Goal: Book appointment/travel/reservation

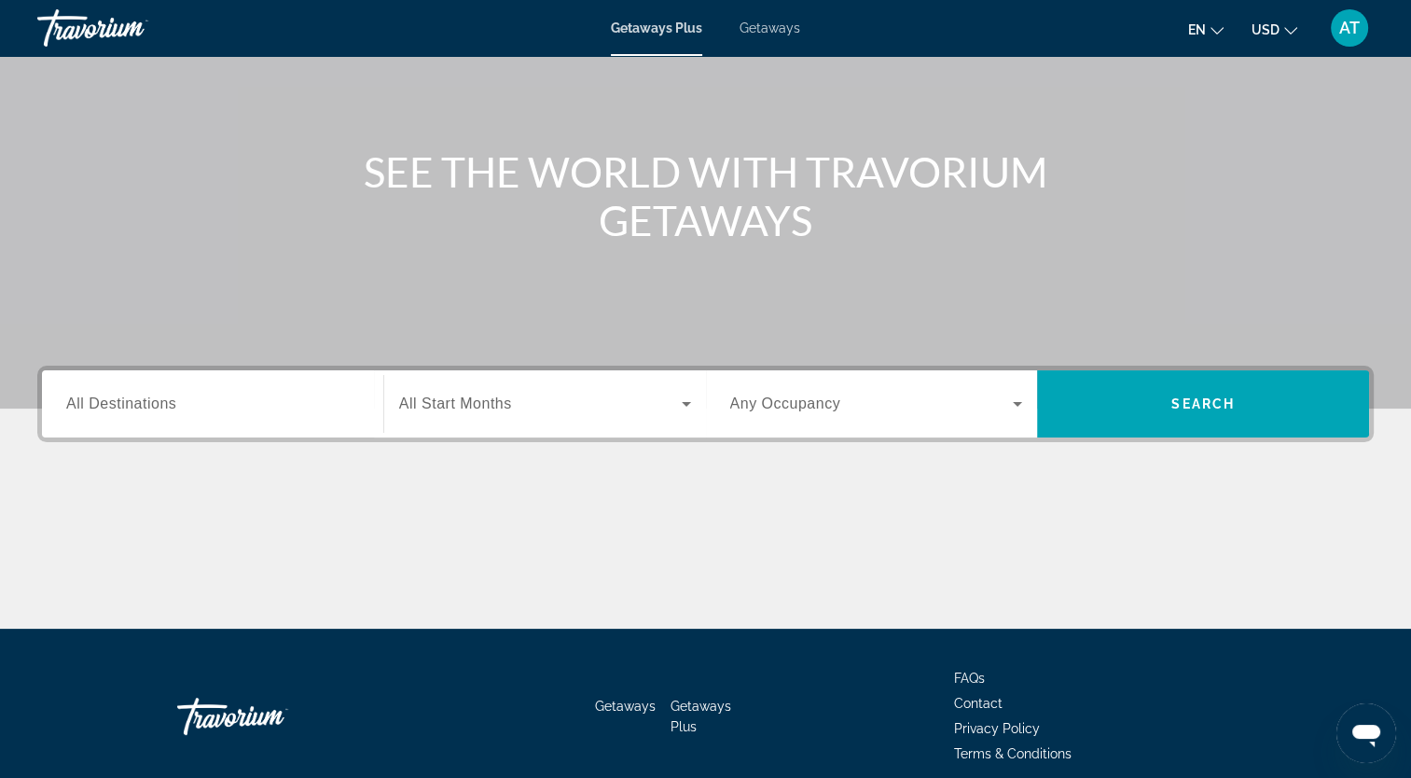
scroll to position [229, 0]
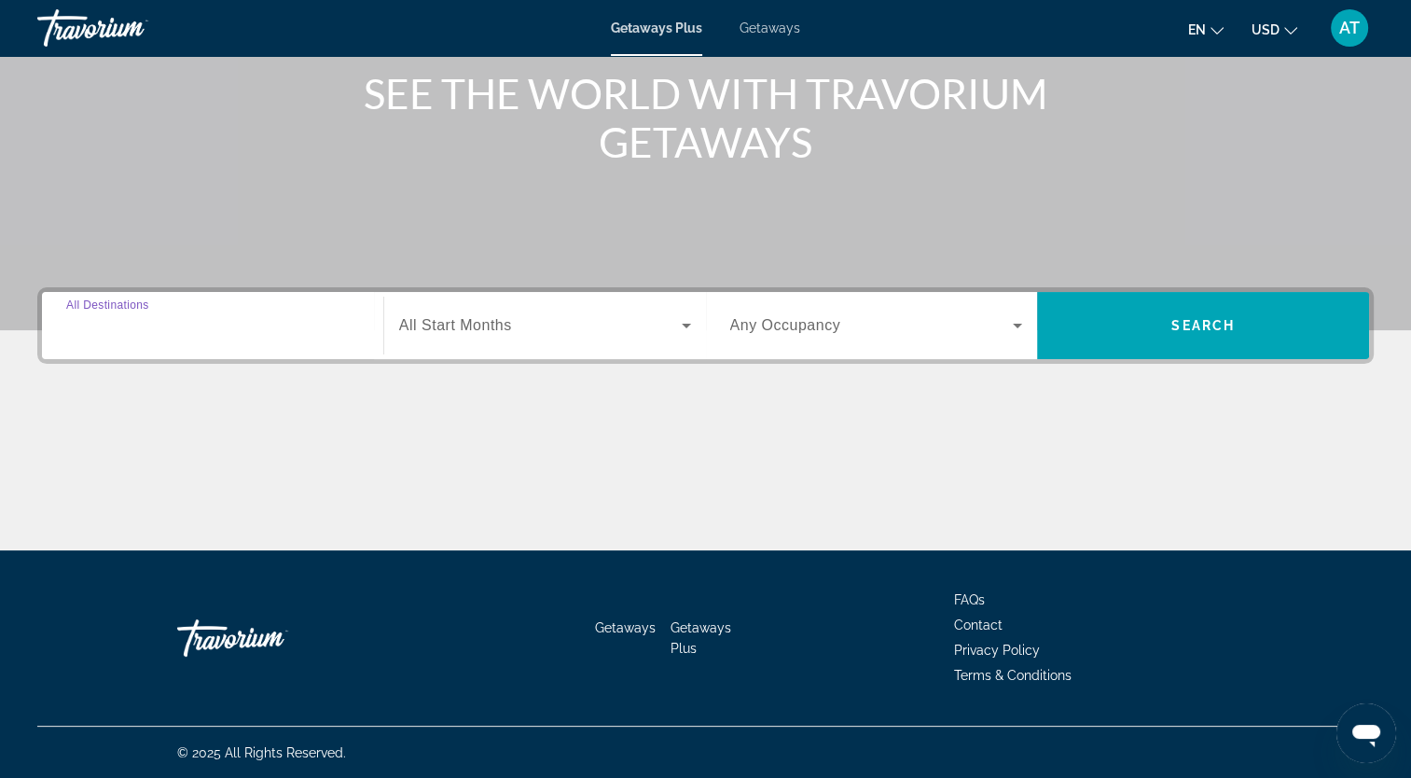
click at [187, 325] on input "Destination All Destinations" at bounding box center [212, 326] width 293 height 22
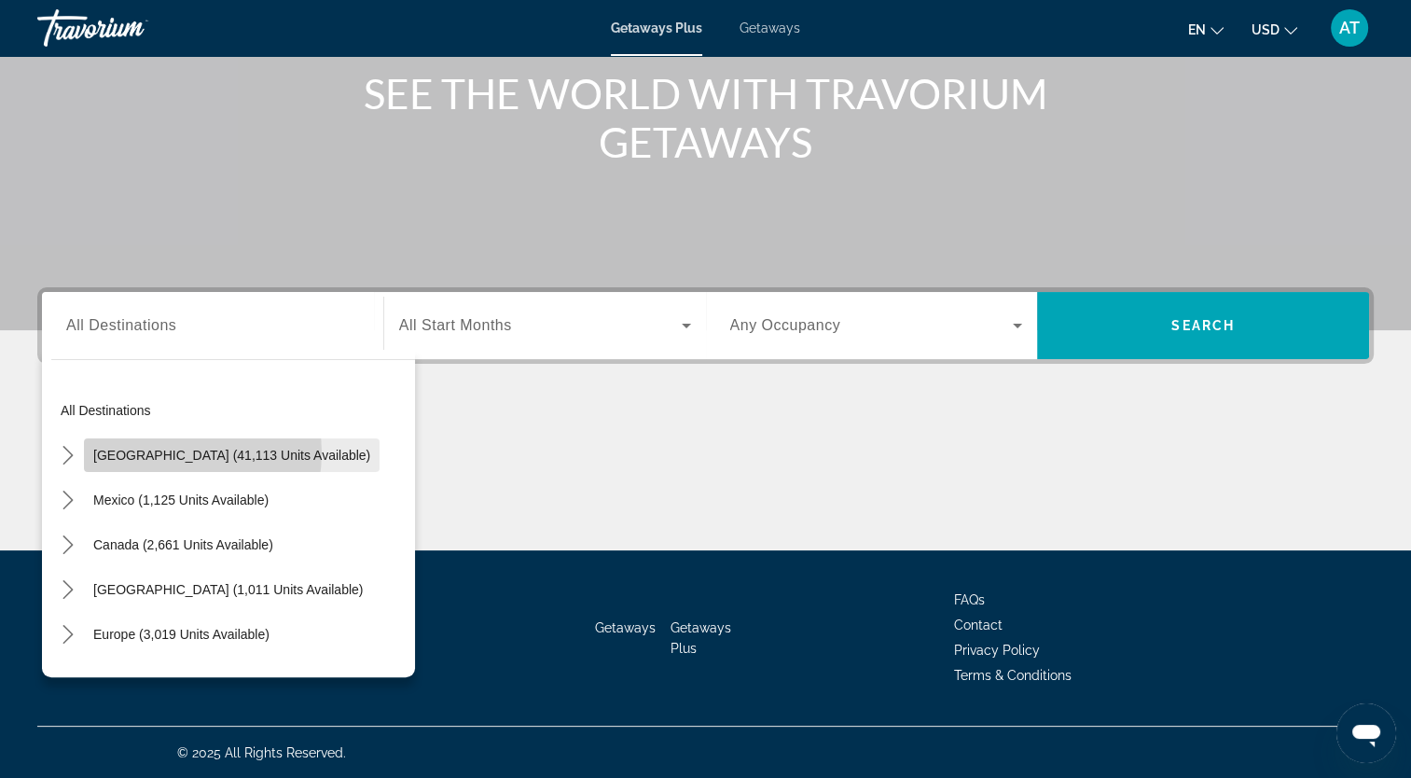
click at [173, 452] on span "[GEOGRAPHIC_DATA] (41,113 units available)" at bounding box center [231, 455] width 277 height 15
type input "**********"
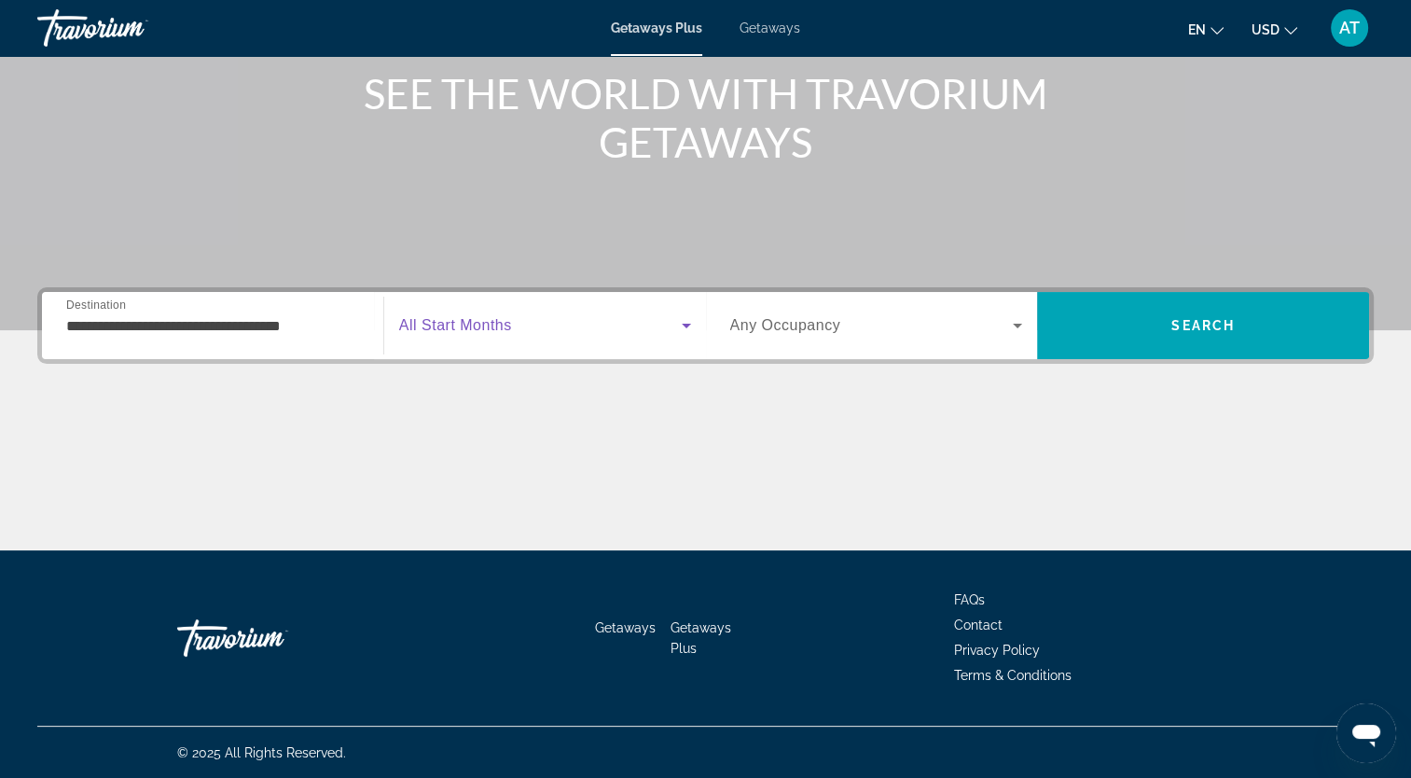
click at [684, 329] on icon "Search widget" at bounding box center [686, 325] width 22 height 22
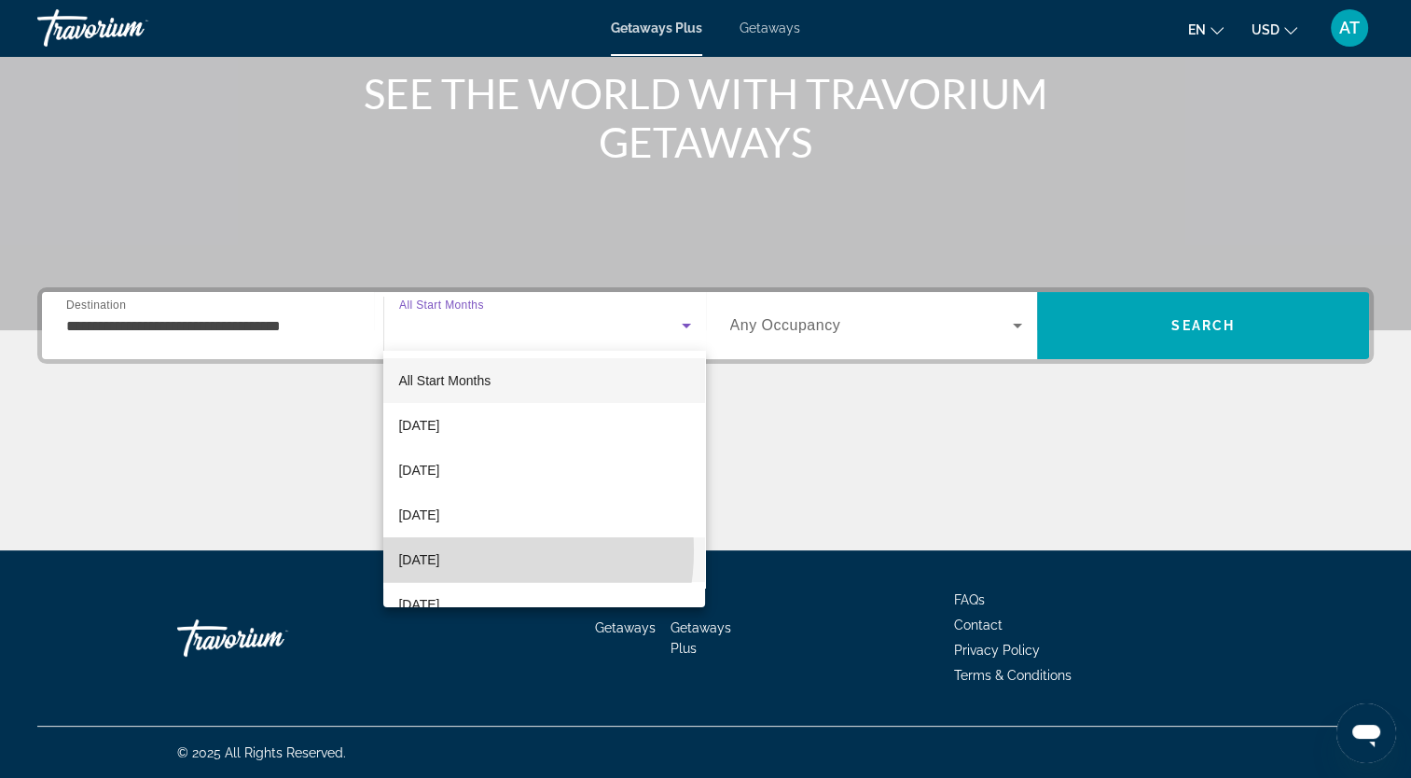
click at [439, 550] on span "[DATE]" at bounding box center [418, 559] width 41 height 22
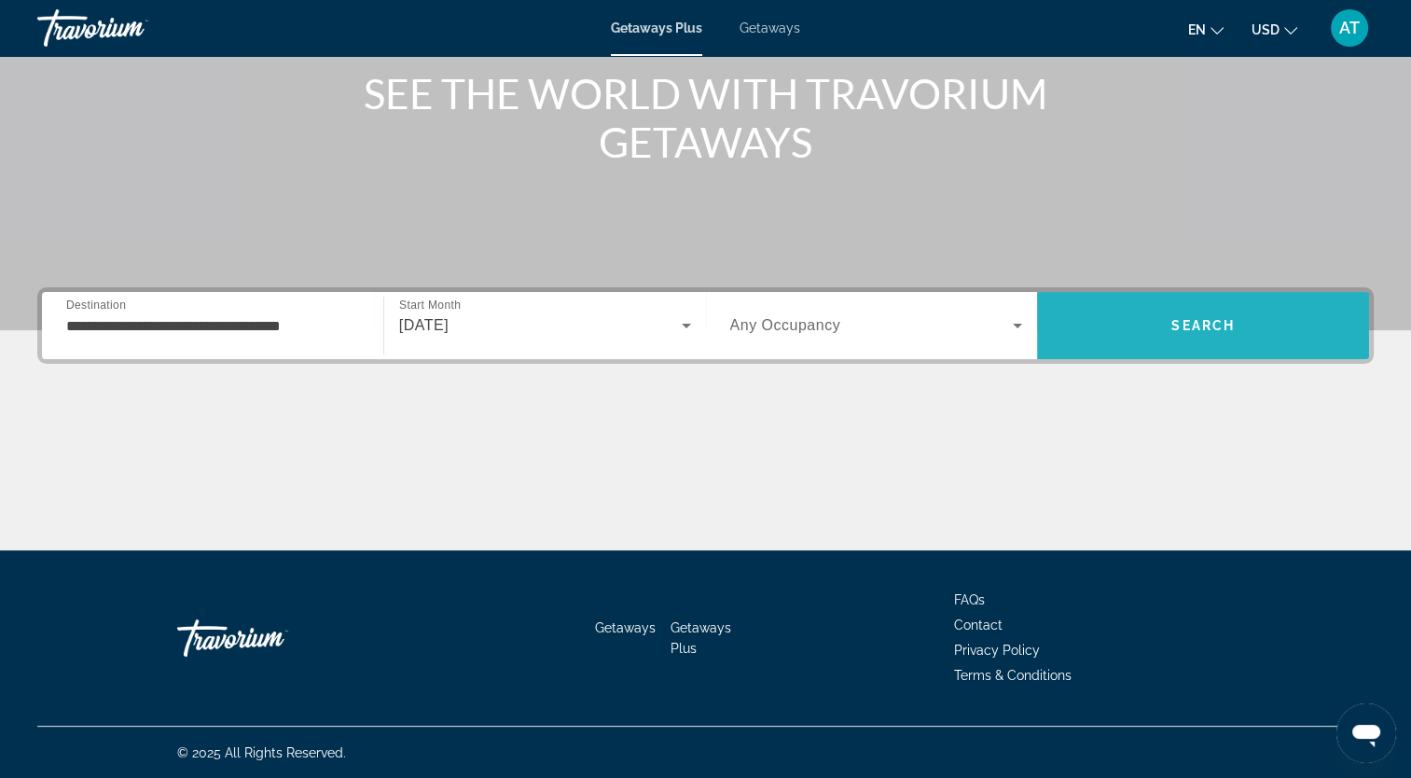
click at [1201, 318] on span "Search" at bounding box center [1202, 325] width 63 height 15
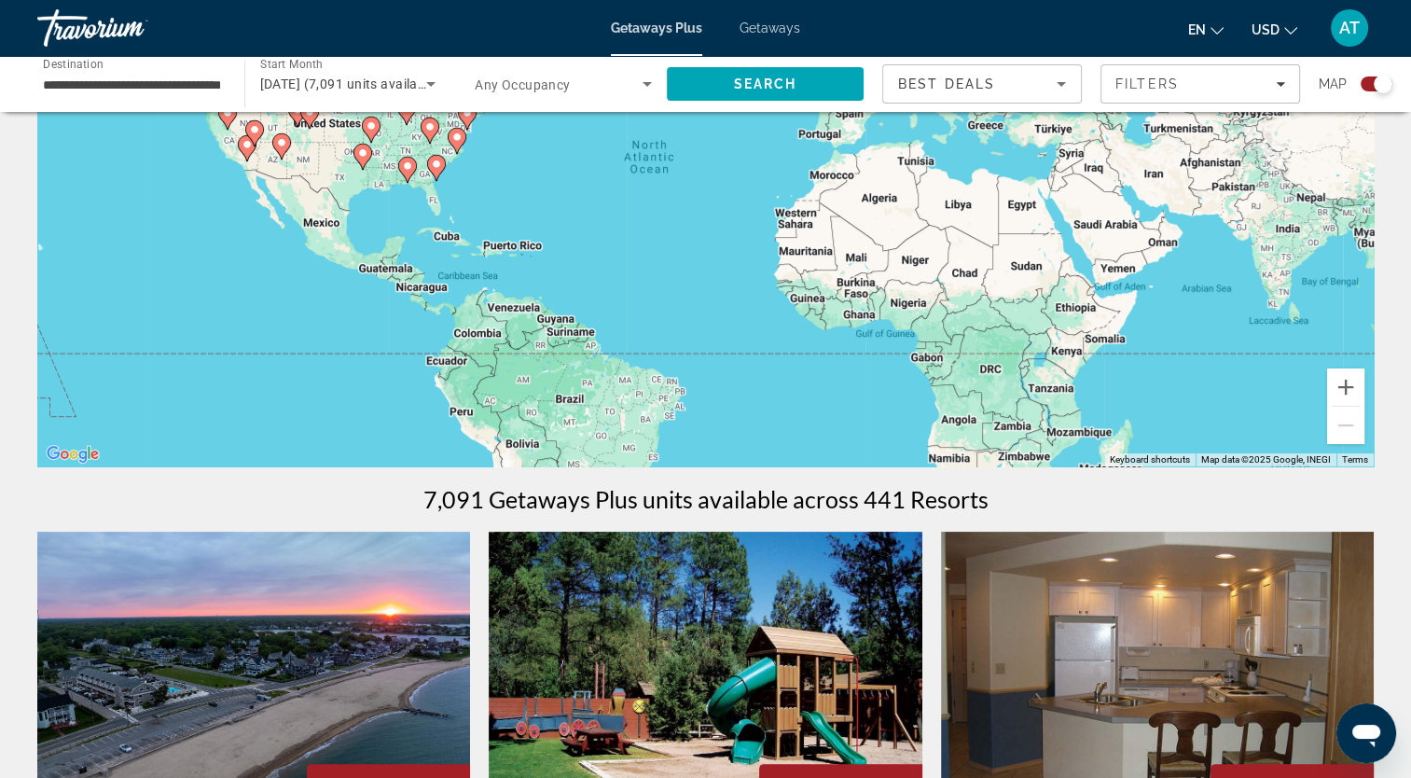
scroll to position [235, 0]
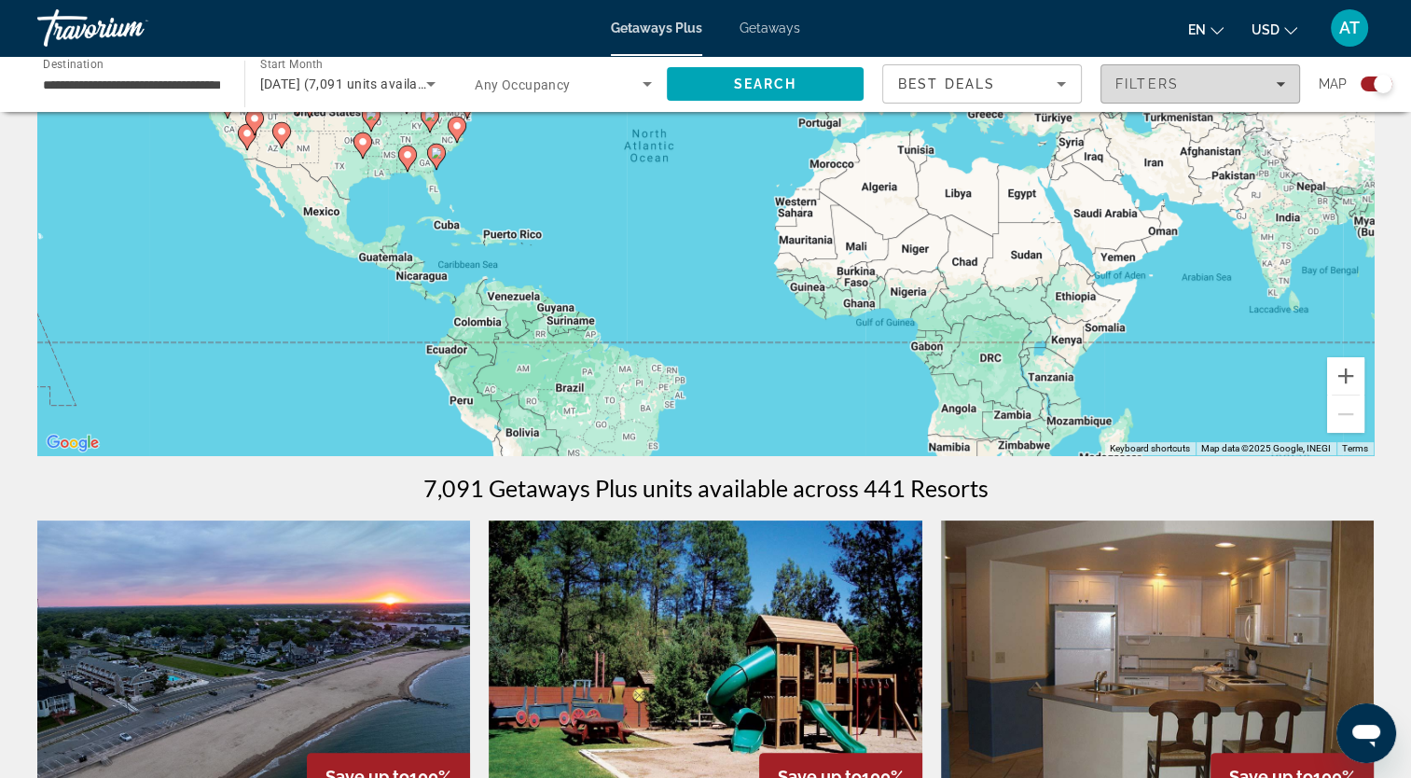
click at [1283, 97] on span "Filters" at bounding box center [1200, 84] width 198 height 45
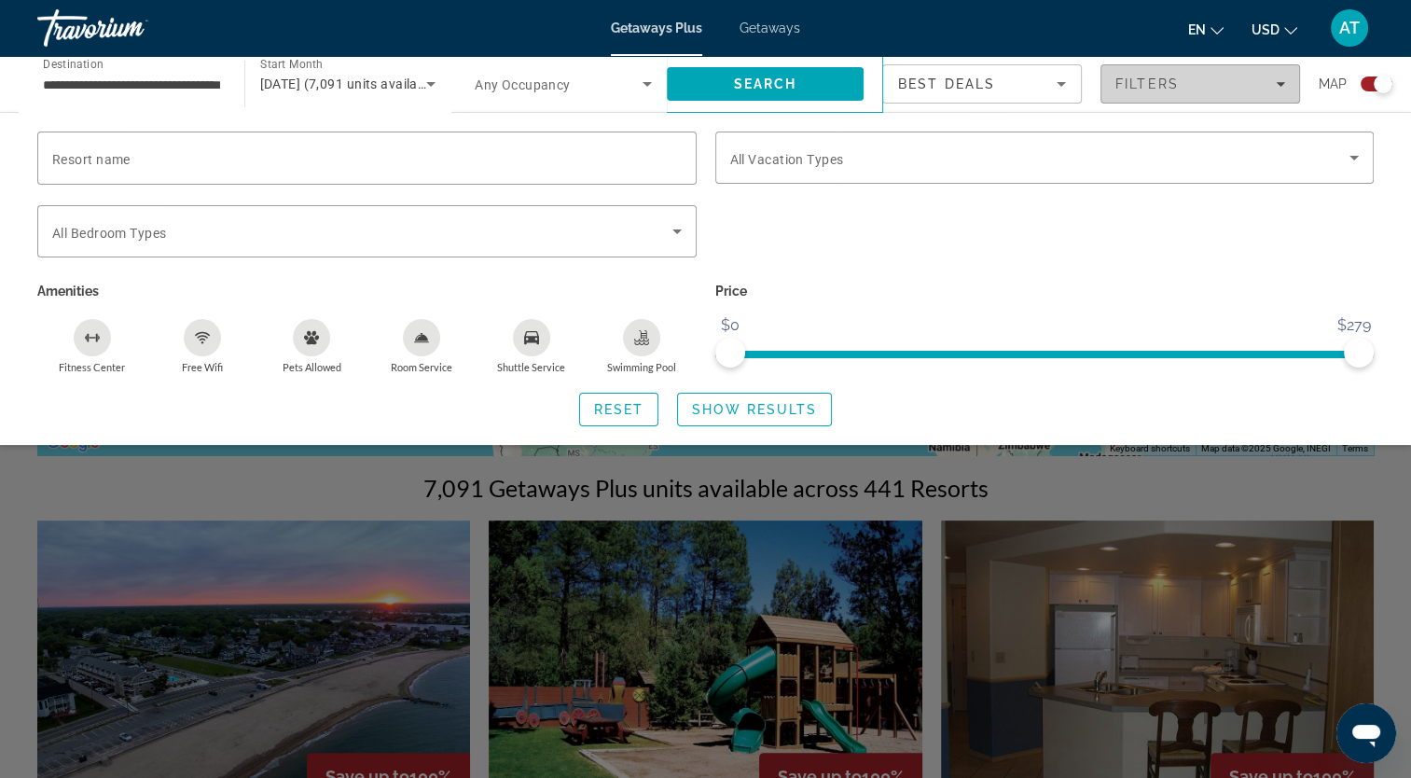
click at [1283, 97] on span "Filters" at bounding box center [1200, 84] width 198 height 45
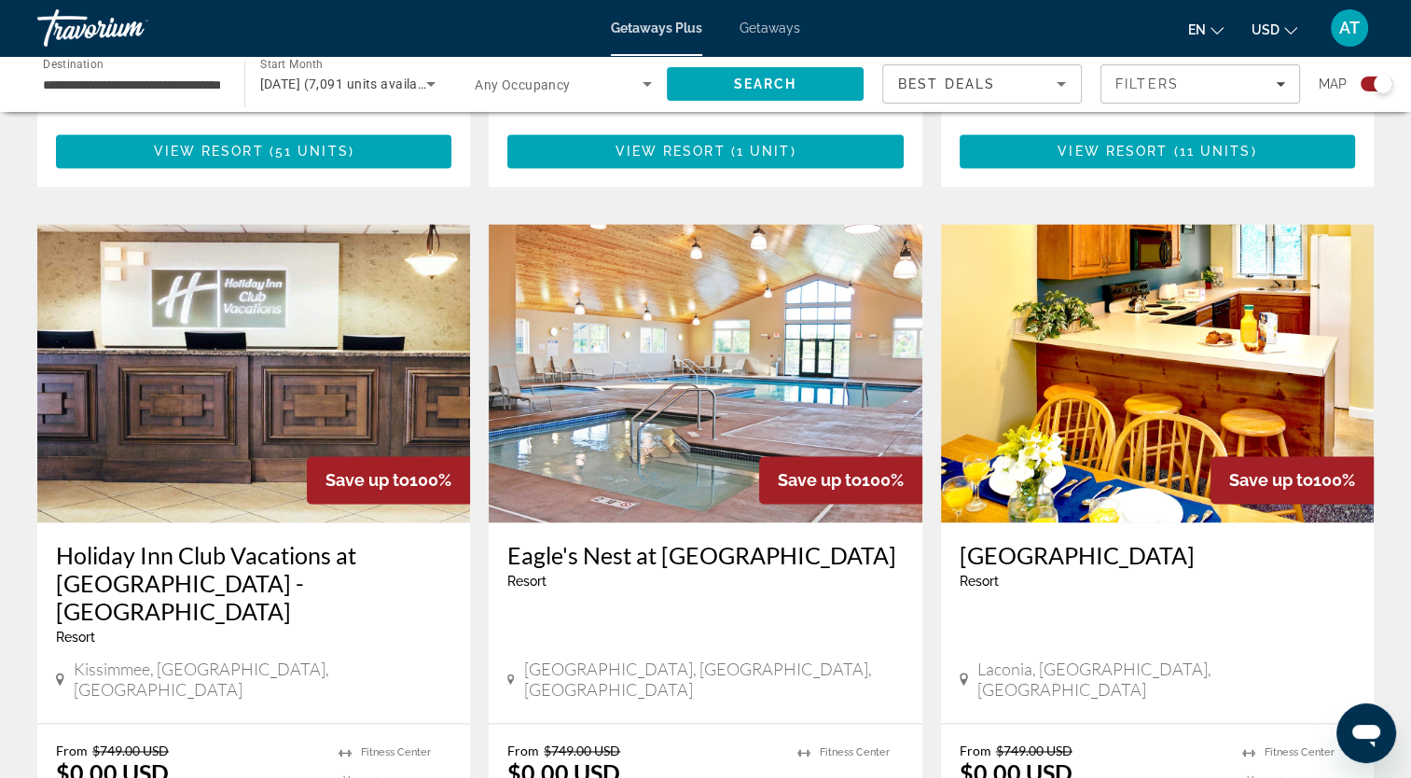
scroll to position [2860, 0]
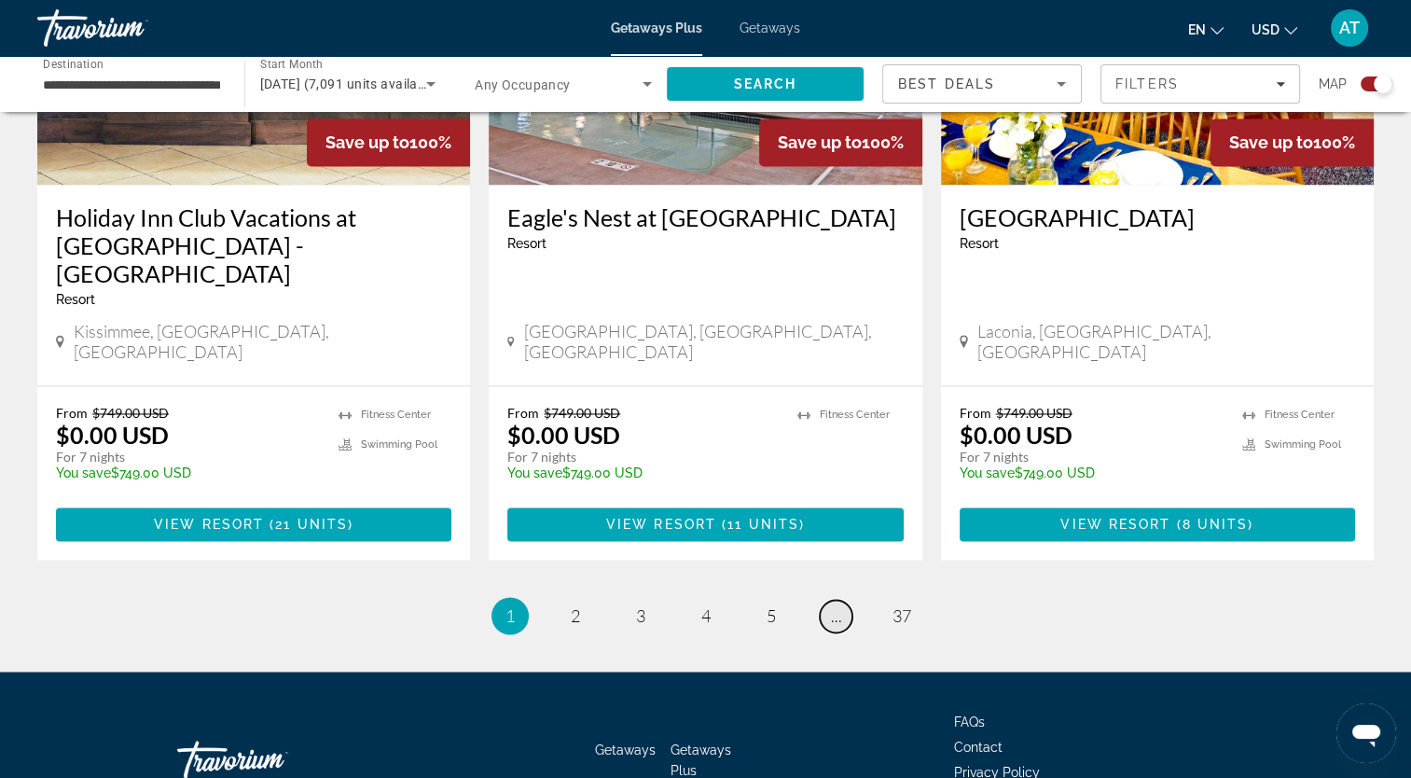
click at [832, 605] on span "..." at bounding box center [836, 615] width 11 height 21
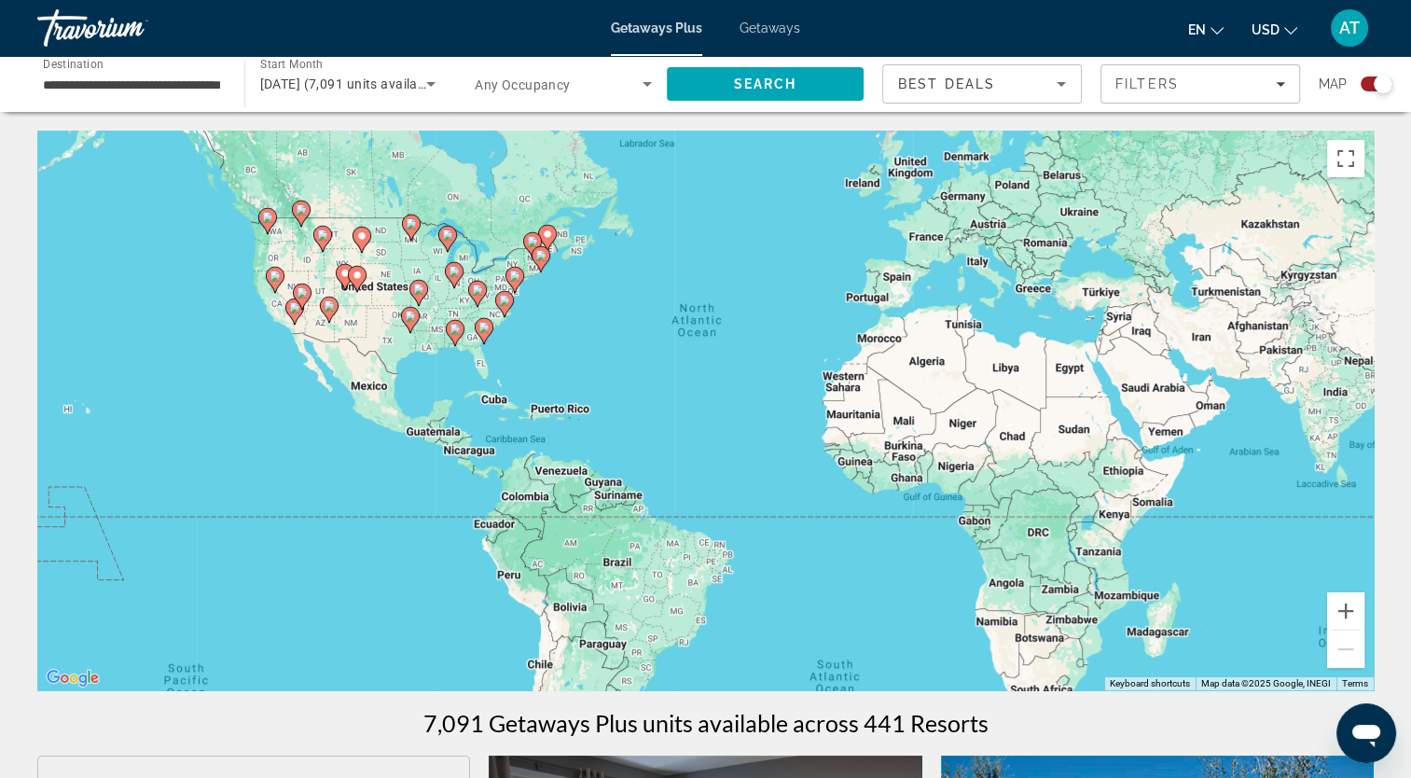
drag, startPoint x: 600, startPoint y: 363, endPoint x: 650, endPoint y: 303, distance: 77.5
click at [650, 303] on div "To activate drag with keyboard, press Alt + Enter. Once in keyboard drag state,…" at bounding box center [705, 410] width 1336 height 559
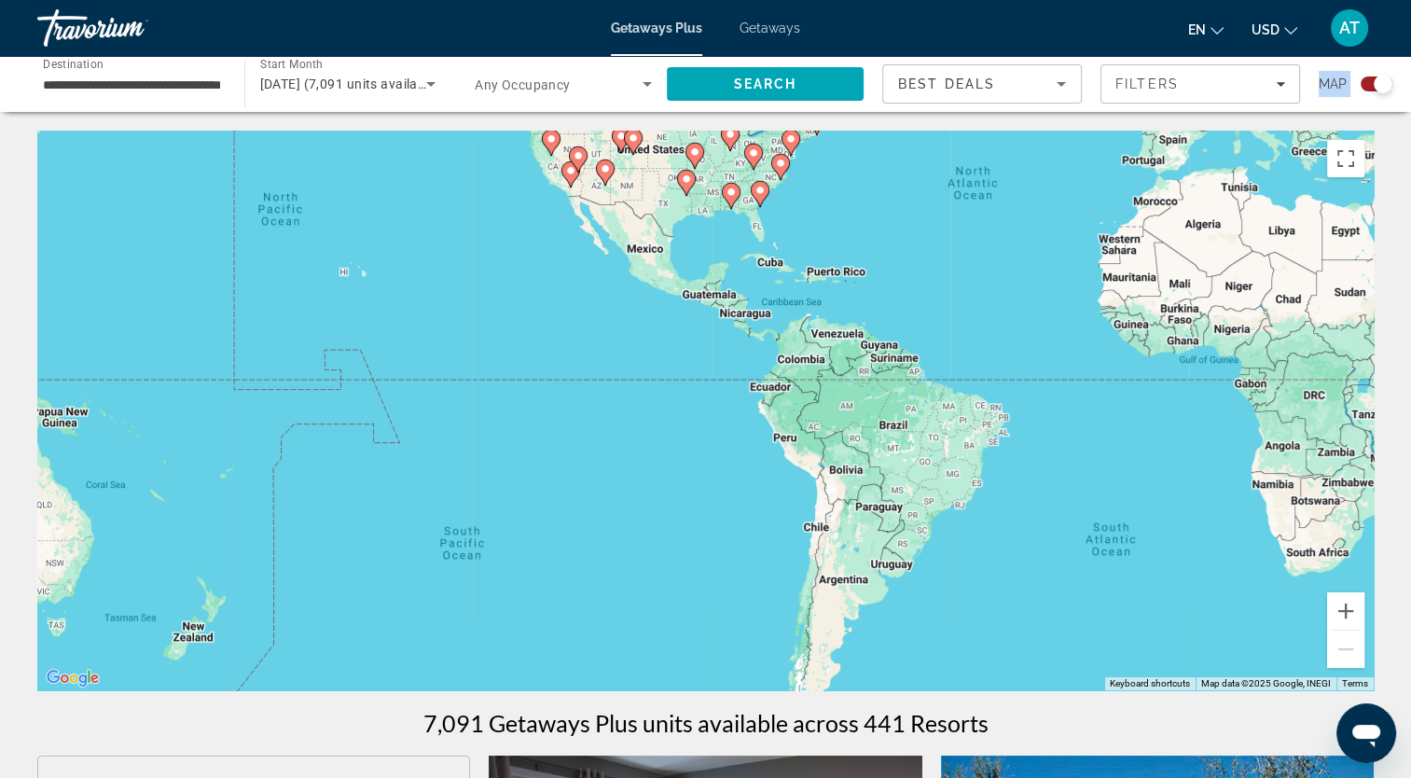
drag, startPoint x: 728, startPoint y: 231, endPoint x: 1004, endPoint y: 101, distance: 305.3
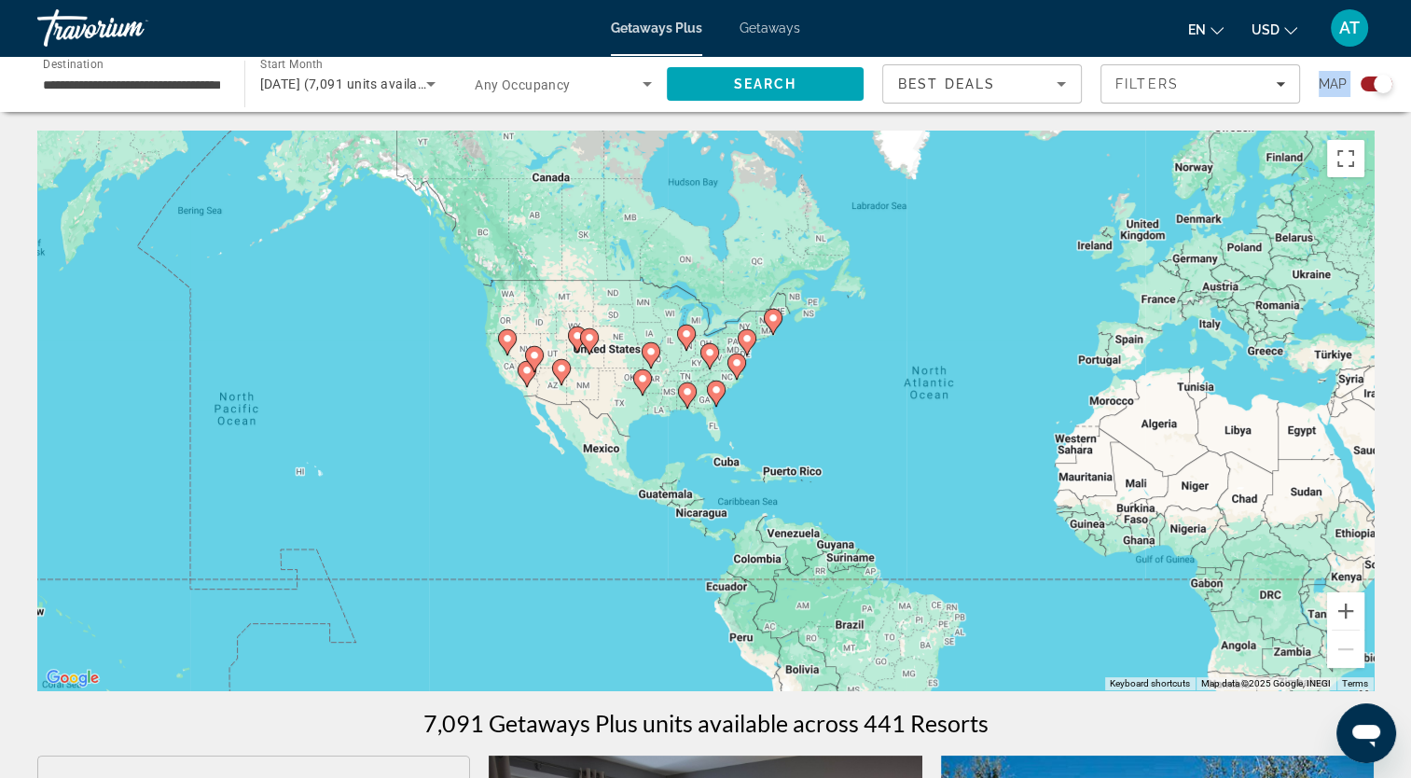
drag, startPoint x: 1046, startPoint y: 331, endPoint x: 1003, endPoint y: 523, distance: 196.8
click at [1003, 523] on div "To activate drag with keyboard, press Alt + Enter. Once in keyboard drag state,…" at bounding box center [705, 410] width 1336 height 559
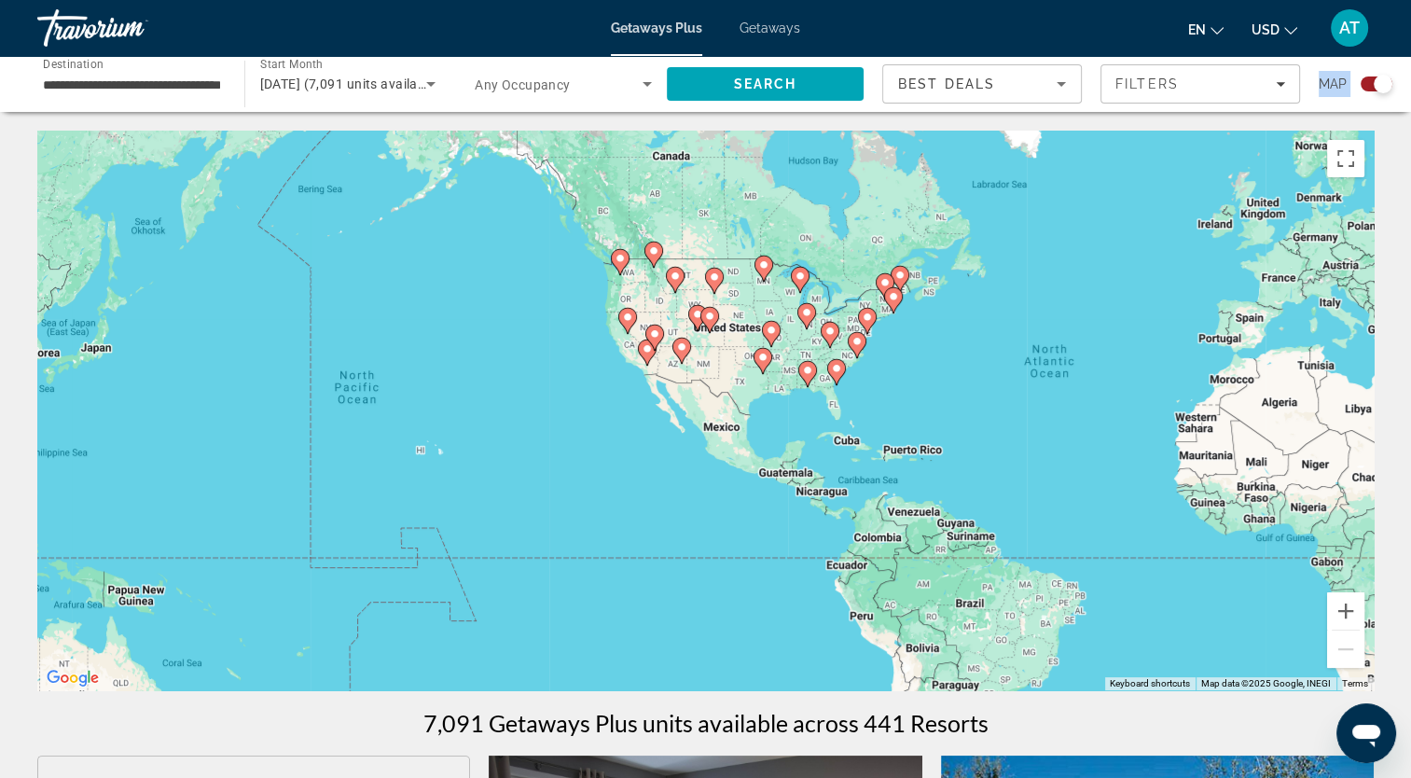
drag, startPoint x: 996, startPoint y: 232, endPoint x: 1116, endPoint y: 213, distance: 121.8
click at [1116, 213] on div "To activate drag with keyboard, press Alt + Enter. Once in keyboard drag state,…" at bounding box center [705, 410] width 1336 height 559
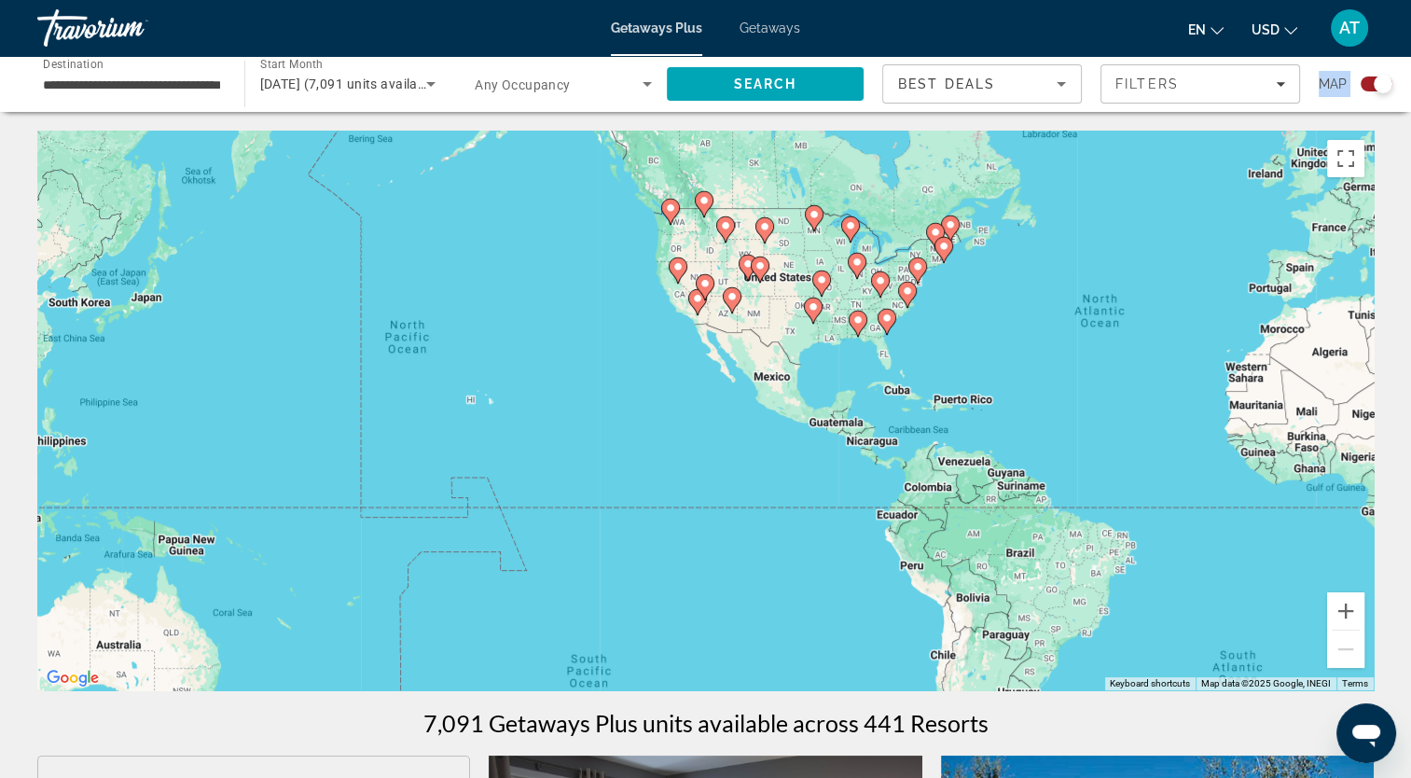
drag, startPoint x: 500, startPoint y: 327, endPoint x: 563, endPoint y: 277, distance: 81.0
click at [563, 277] on div "To activate drag with keyboard, press Alt + Enter. Once in keyboard drag state,…" at bounding box center [705, 410] width 1336 height 559
click at [466, 406] on div "To activate drag with keyboard, press Alt + Enter. Once in keyboard drag state,…" at bounding box center [705, 410] width 1336 height 559
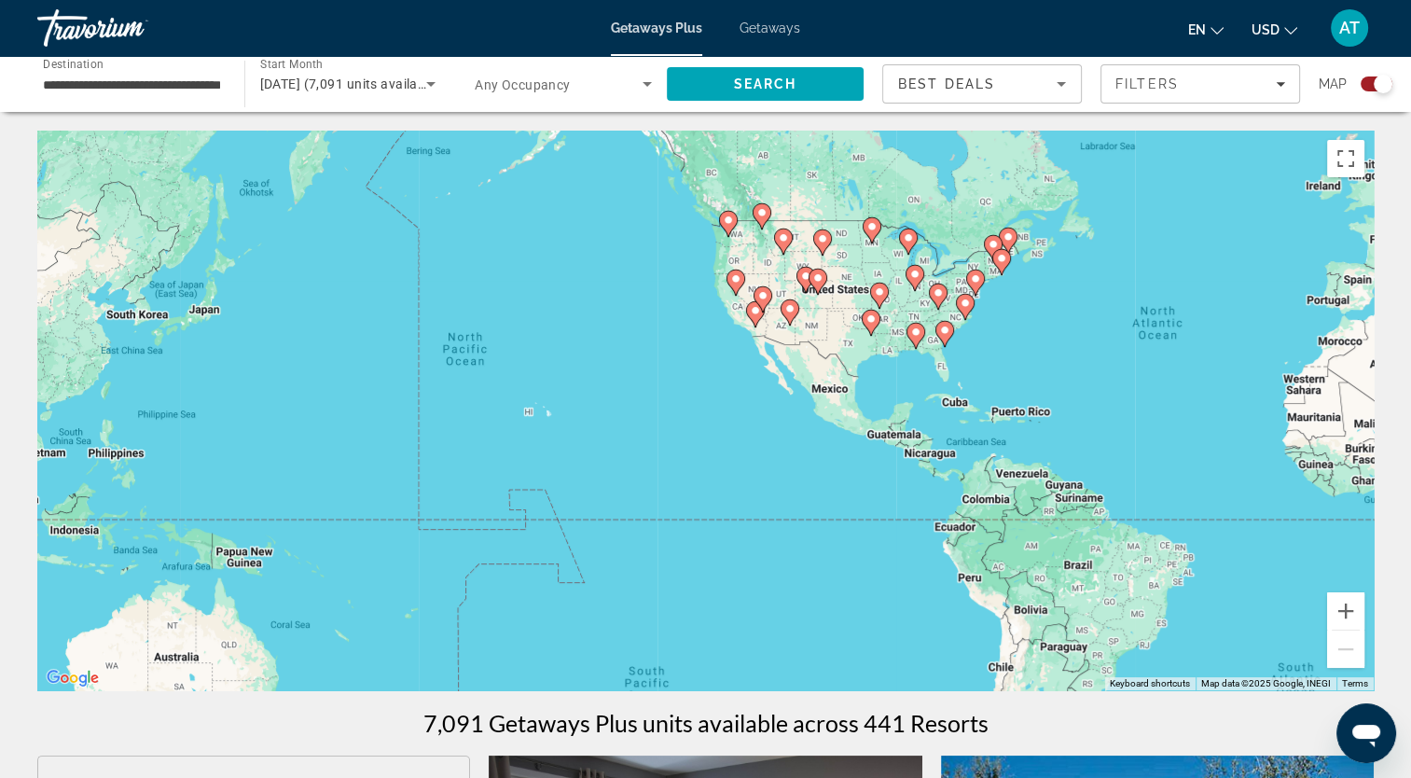
drag, startPoint x: 479, startPoint y: 409, endPoint x: 548, endPoint y: 414, distance: 69.1
click at [548, 414] on div "To activate drag with keyboard, press Alt + Enter. Once in keyboard drag state,…" at bounding box center [705, 410] width 1336 height 559
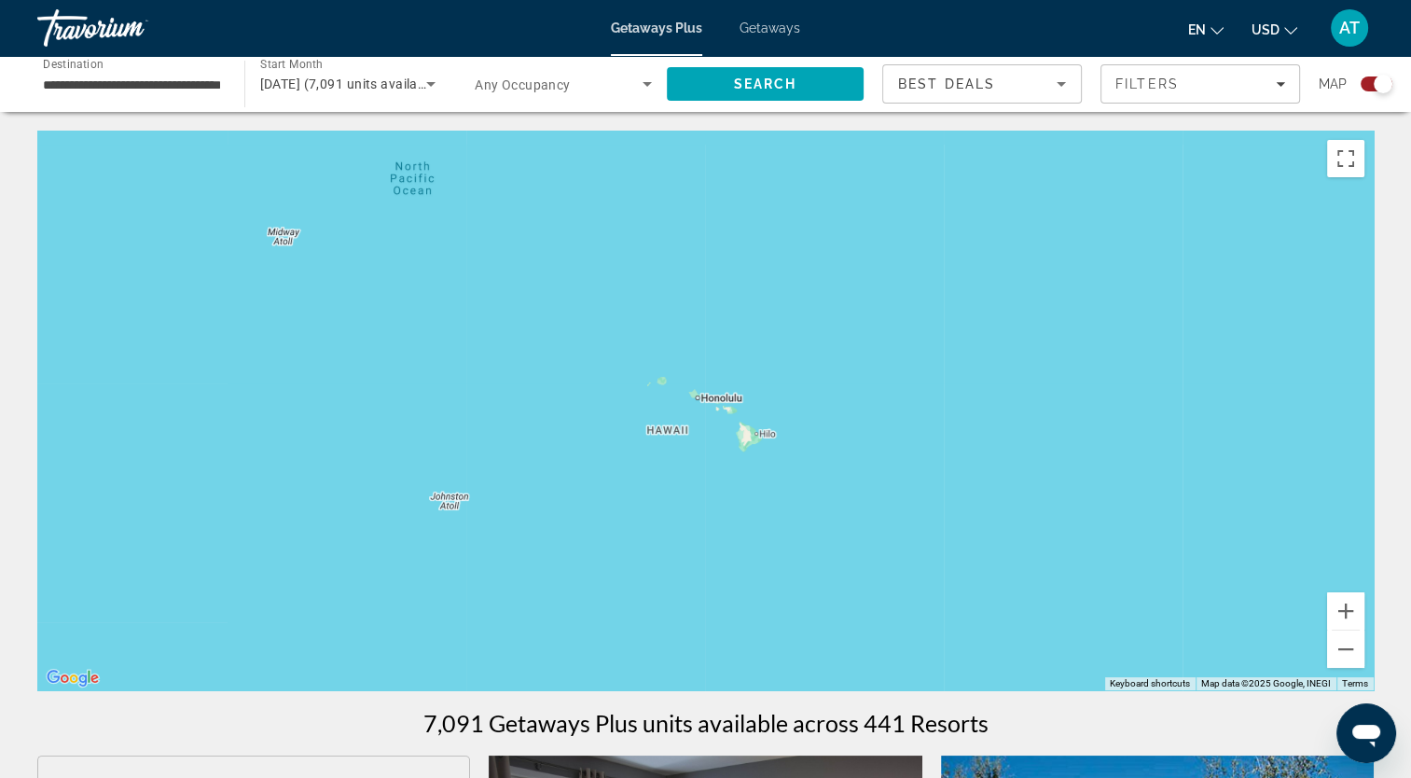
click at [430, 85] on icon "Search widget" at bounding box center [430, 84] width 9 height 5
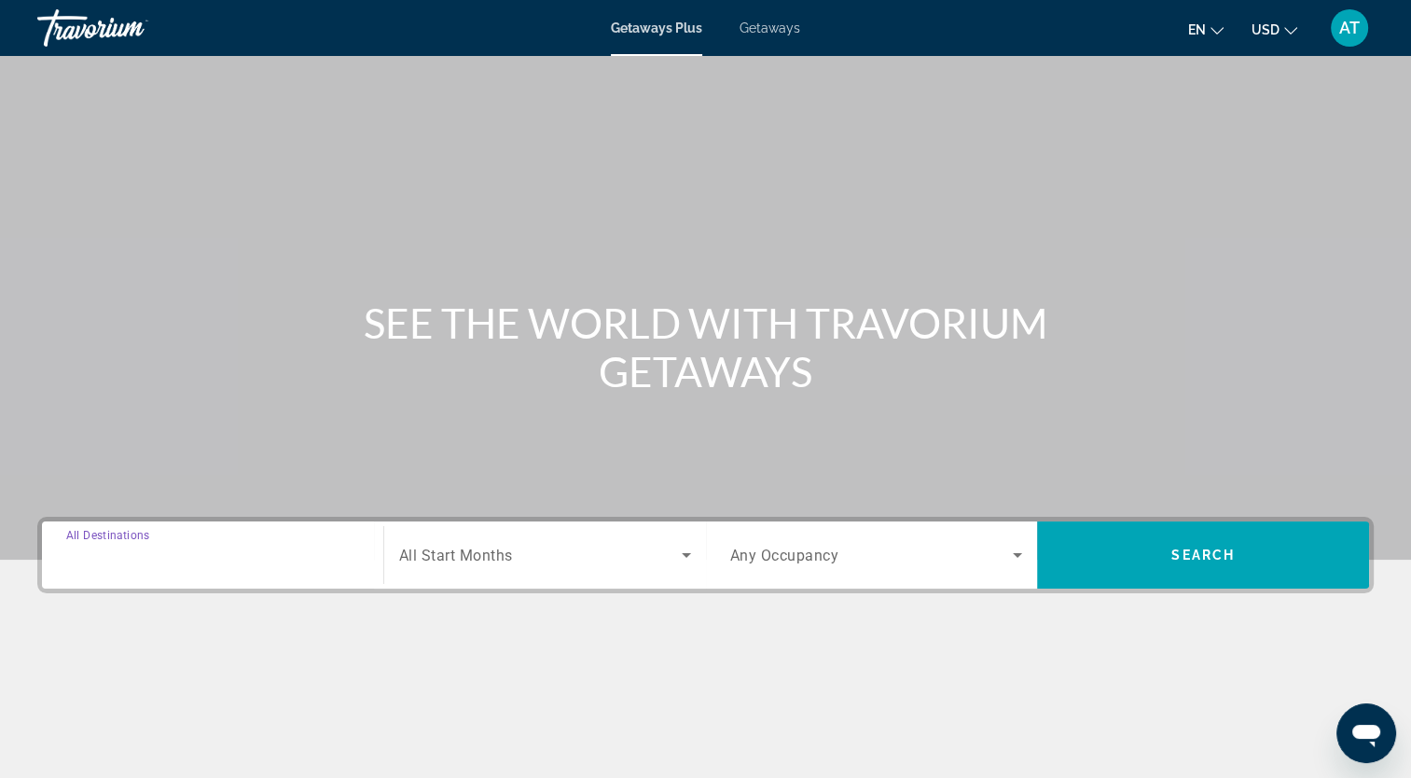
click at [201, 546] on input "Destination All Destinations" at bounding box center [212, 555] width 293 height 22
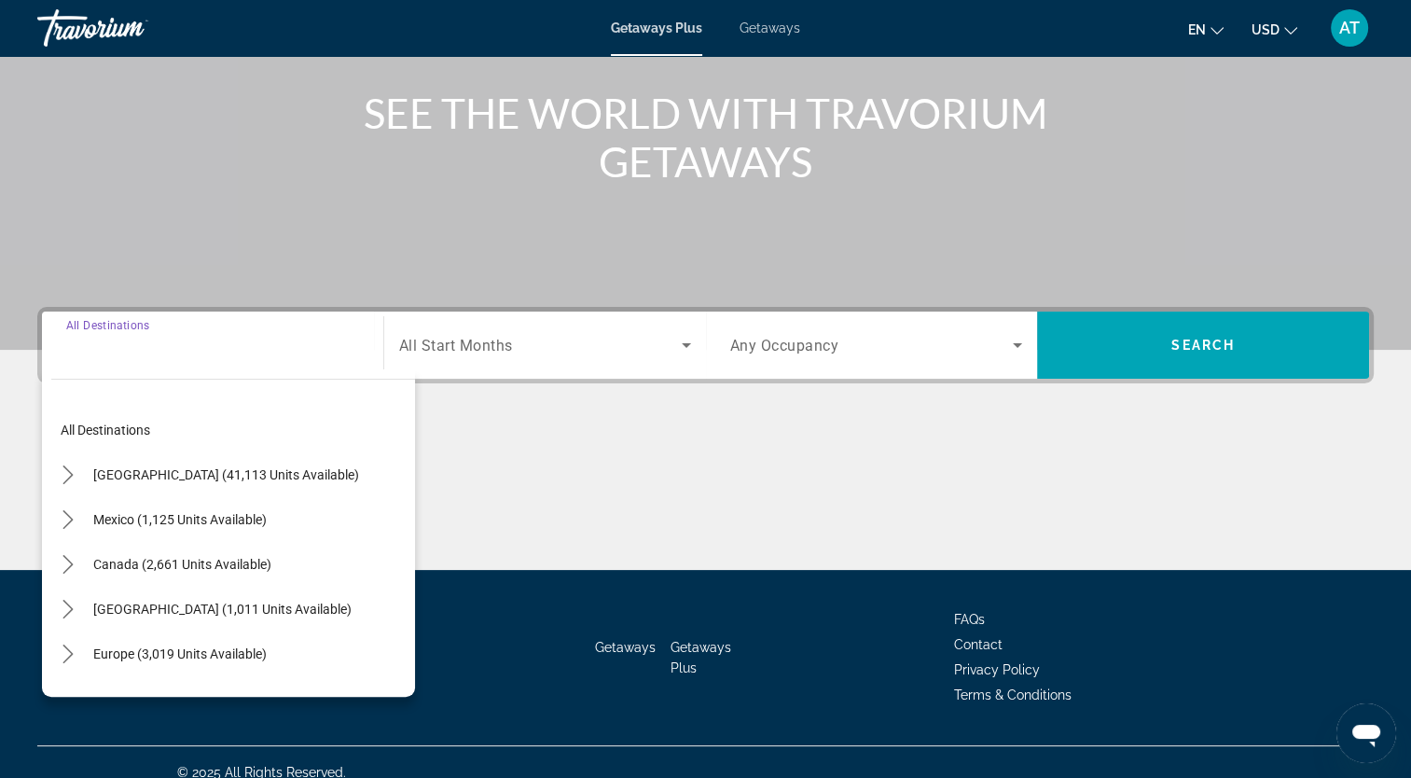
scroll to position [229, 0]
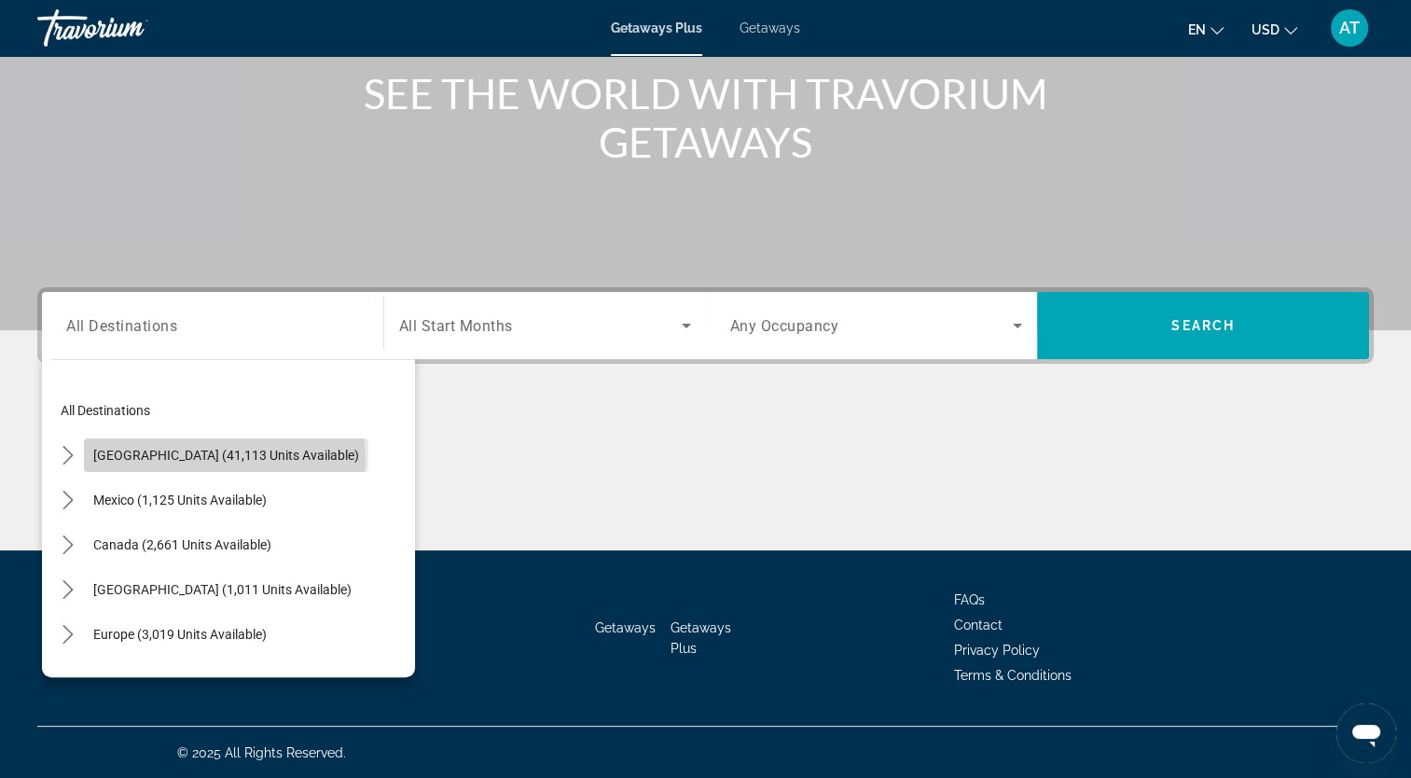
click at [224, 458] on span "[GEOGRAPHIC_DATA] (41,113 units available)" at bounding box center [226, 455] width 266 height 15
type input "**********"
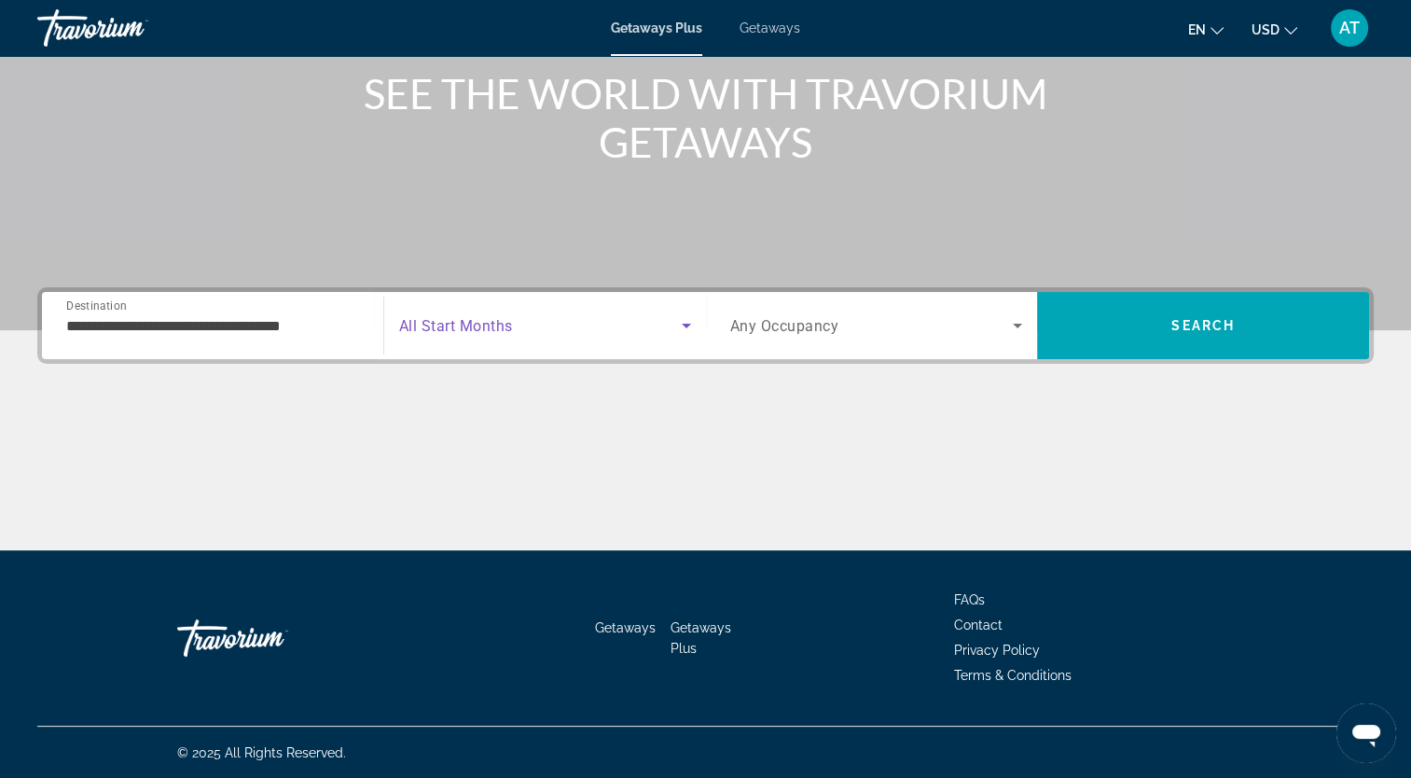
click at [677, 327] on icon "Search widget" at bounding box center [686, 325] width 22 height 22
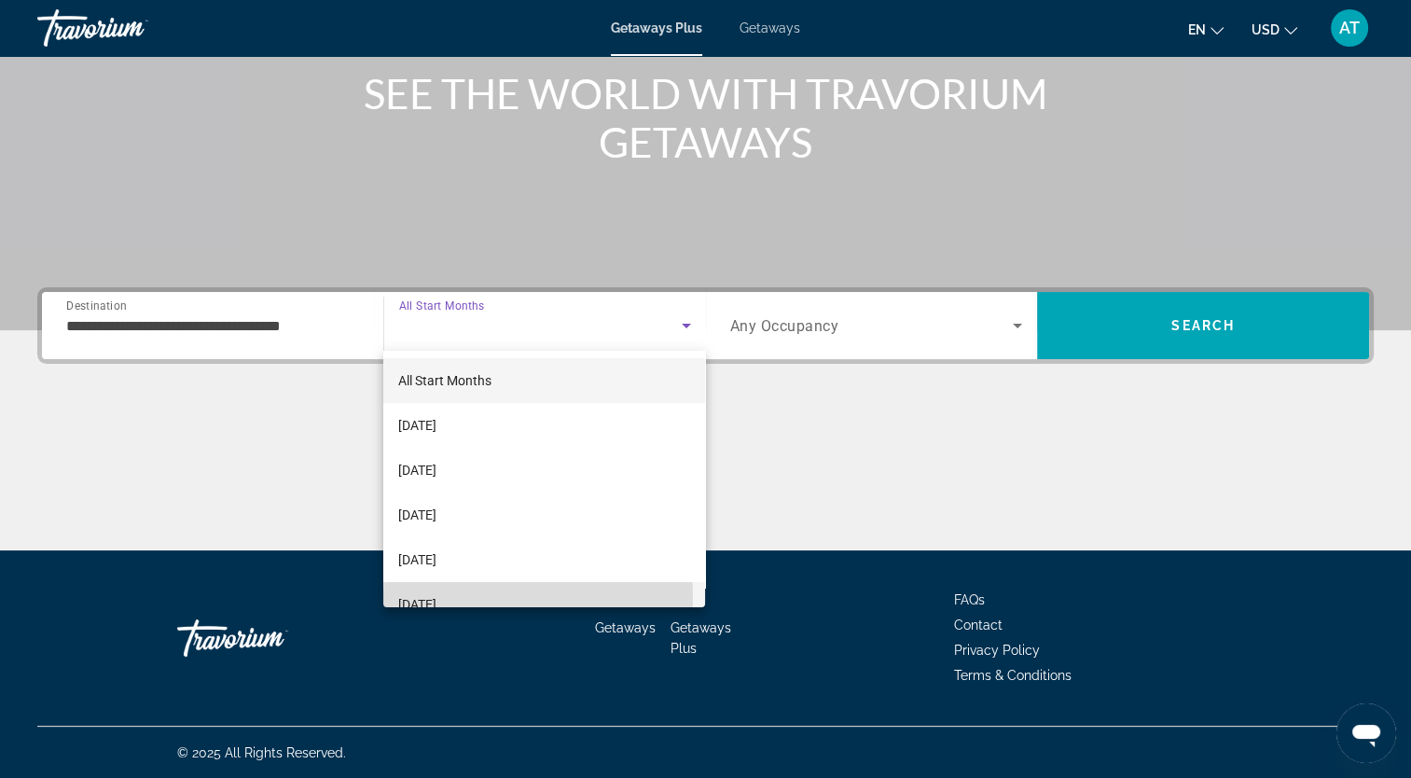
click at [436, 597] on span "[DATE]" at bounding box center [417, 604] width 38 height 22
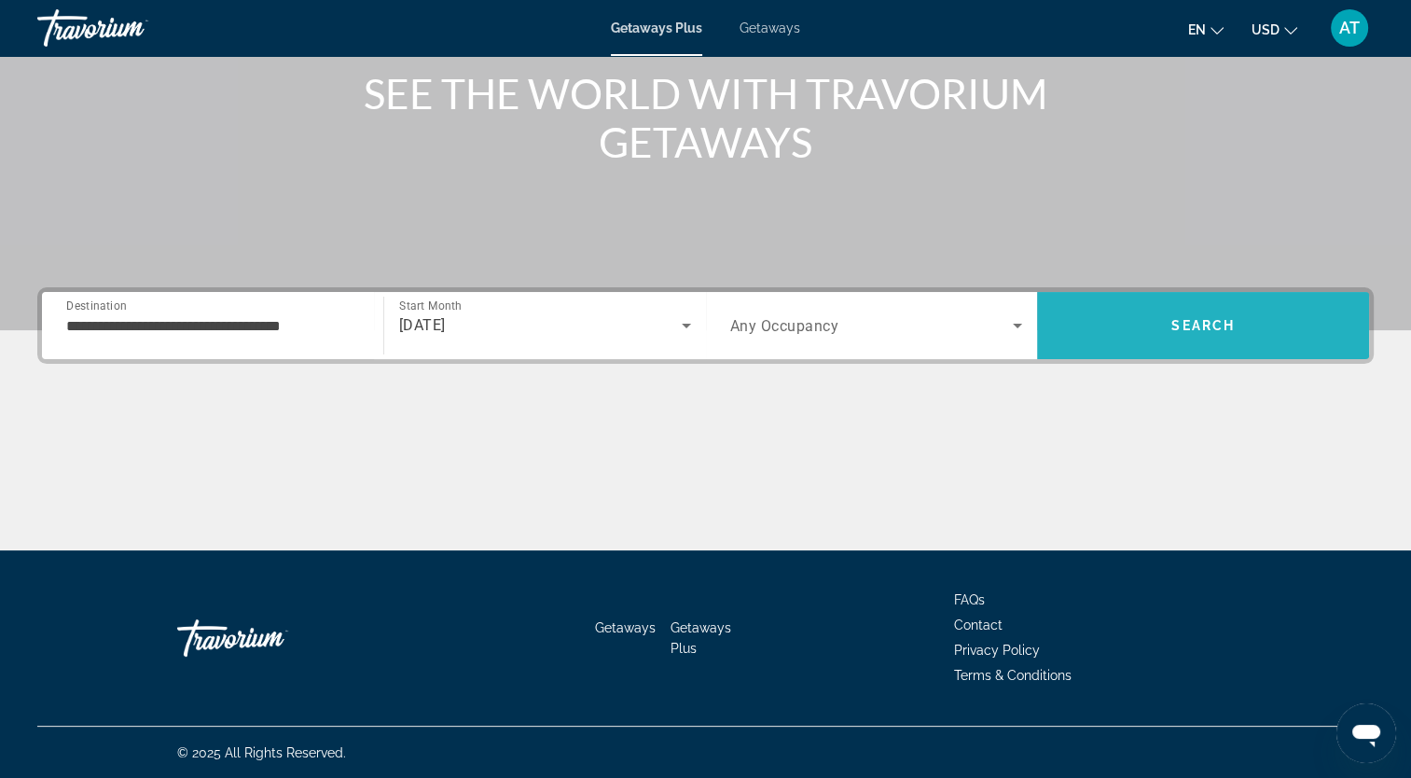
click at [1210, 326] on span "Search" at bounding box center [1202, 325] width 63 height 15
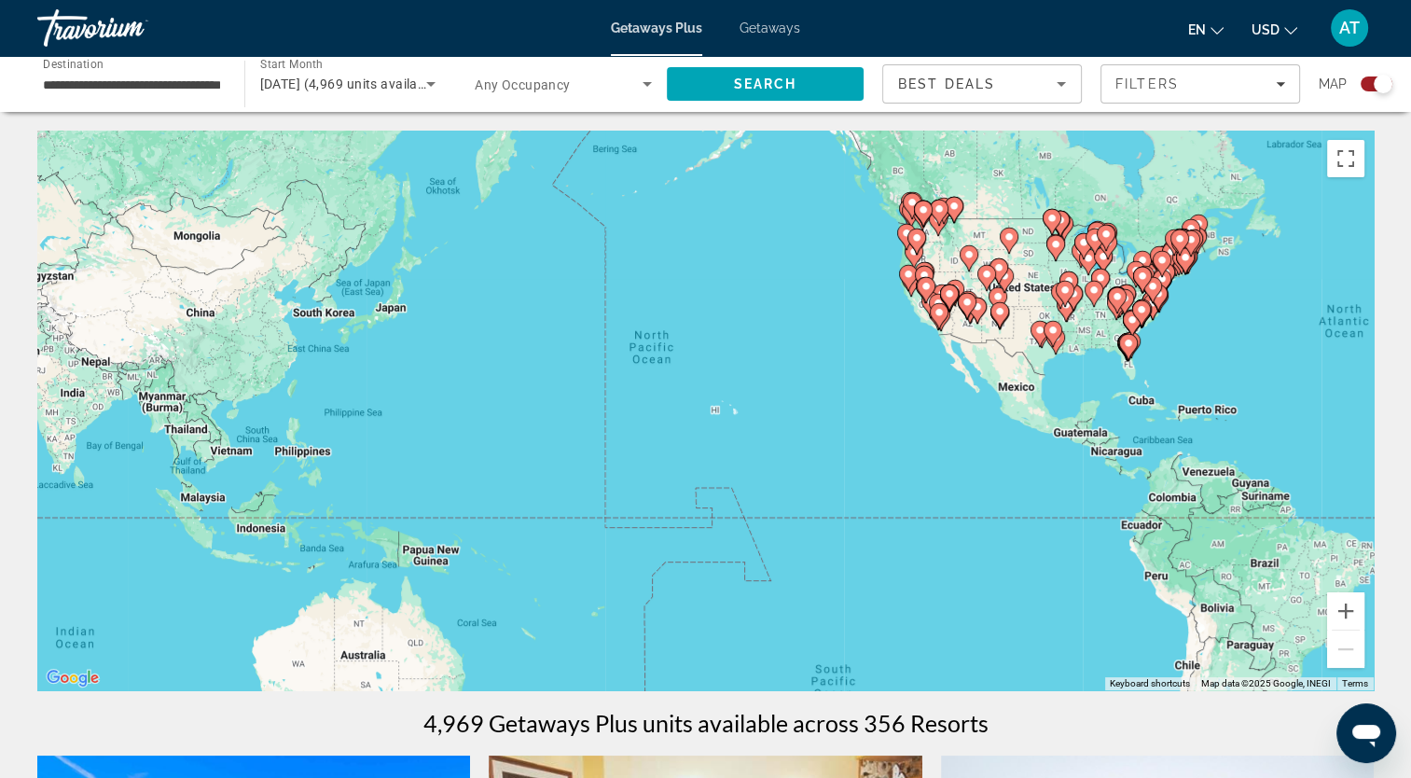
drag, startPoint x: 671, startPoint y: 374, endPoint x: 1384, endPoint y: 315, distance: 715.6
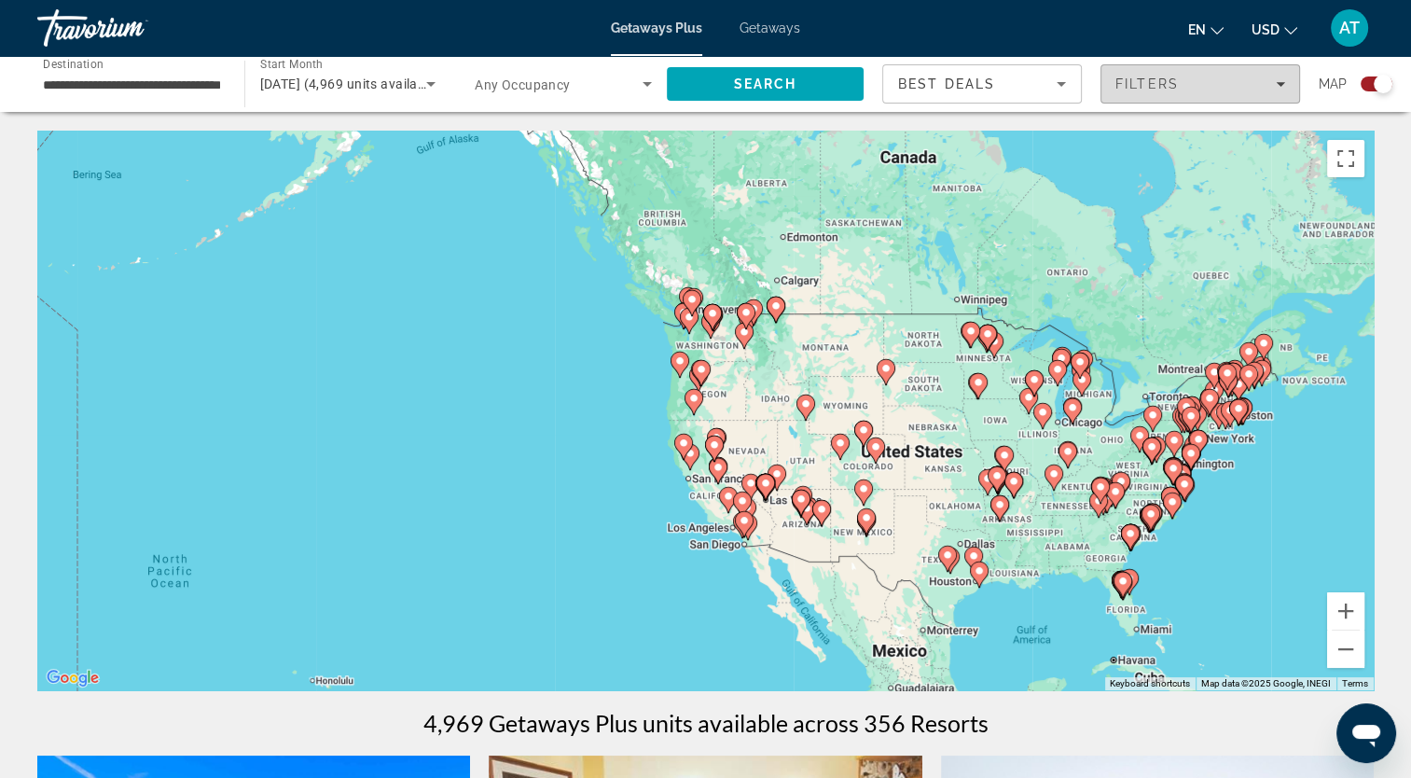
click at [1149, 88] on span "Filters" at bounding box center [1146, 83] width 63 height 15
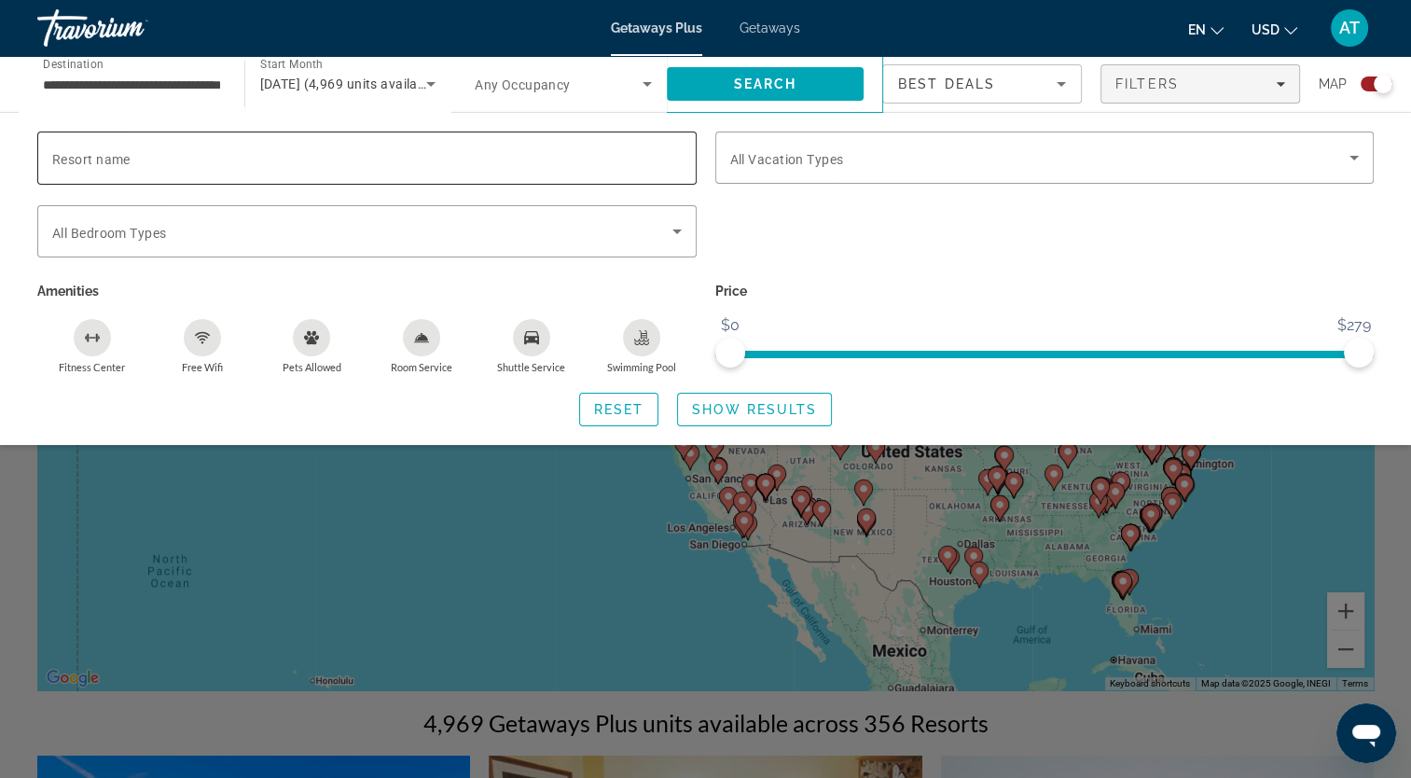
click at [103, 158] on span "Resort name" at bounding box center [91, 159] width 78 height 15
click at [103, 158] on input "Resort name" at bounding box center [366, 158] width 629 height 22
type input "*******"
click at [777, 407] on span "Show Results" at bounding box center [754, 409] width 125 height 15
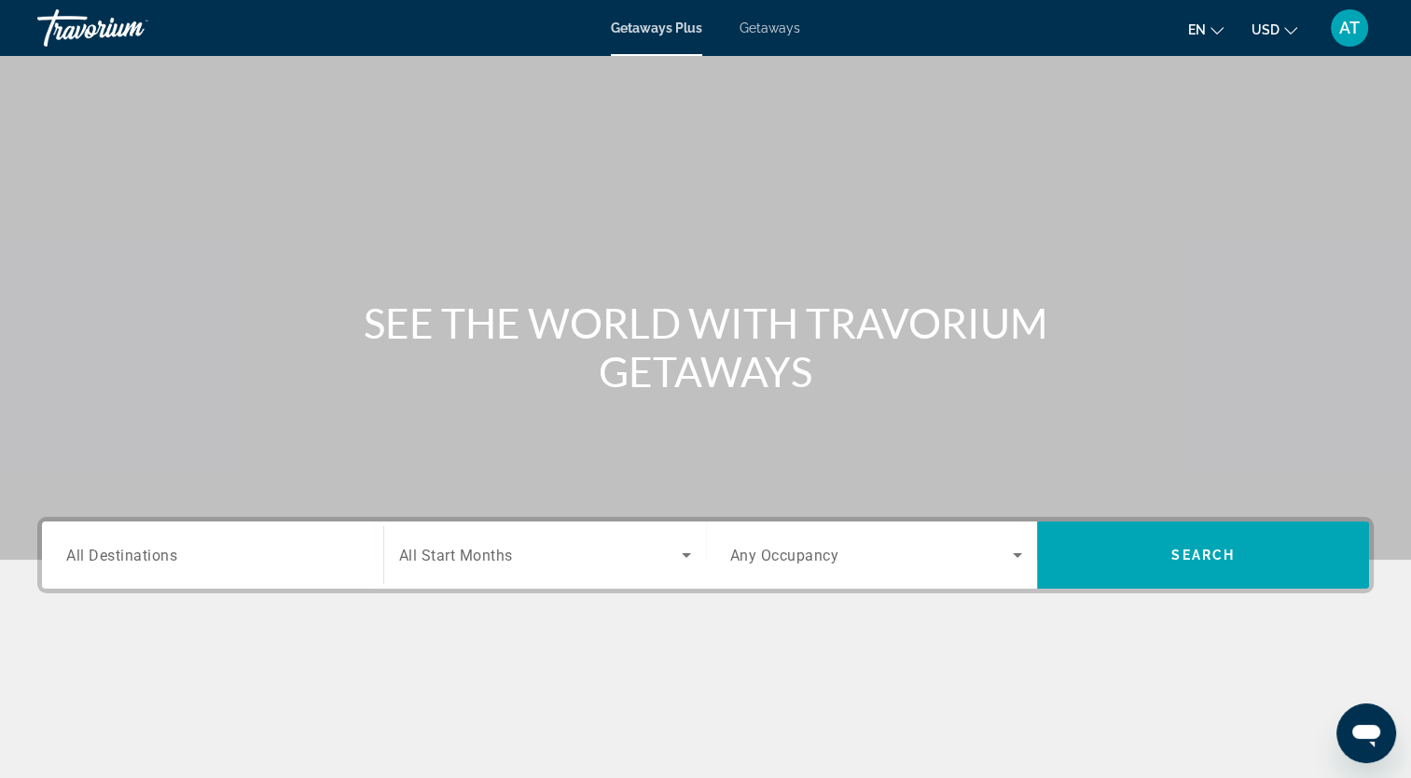
click at [105, 546] on span "All Destinations" at bounding box center [121, 554] width 111 height 18
click at [105, 546] on input "Destination All Destinations" at bounding box center [212, 555] width 293 height 22
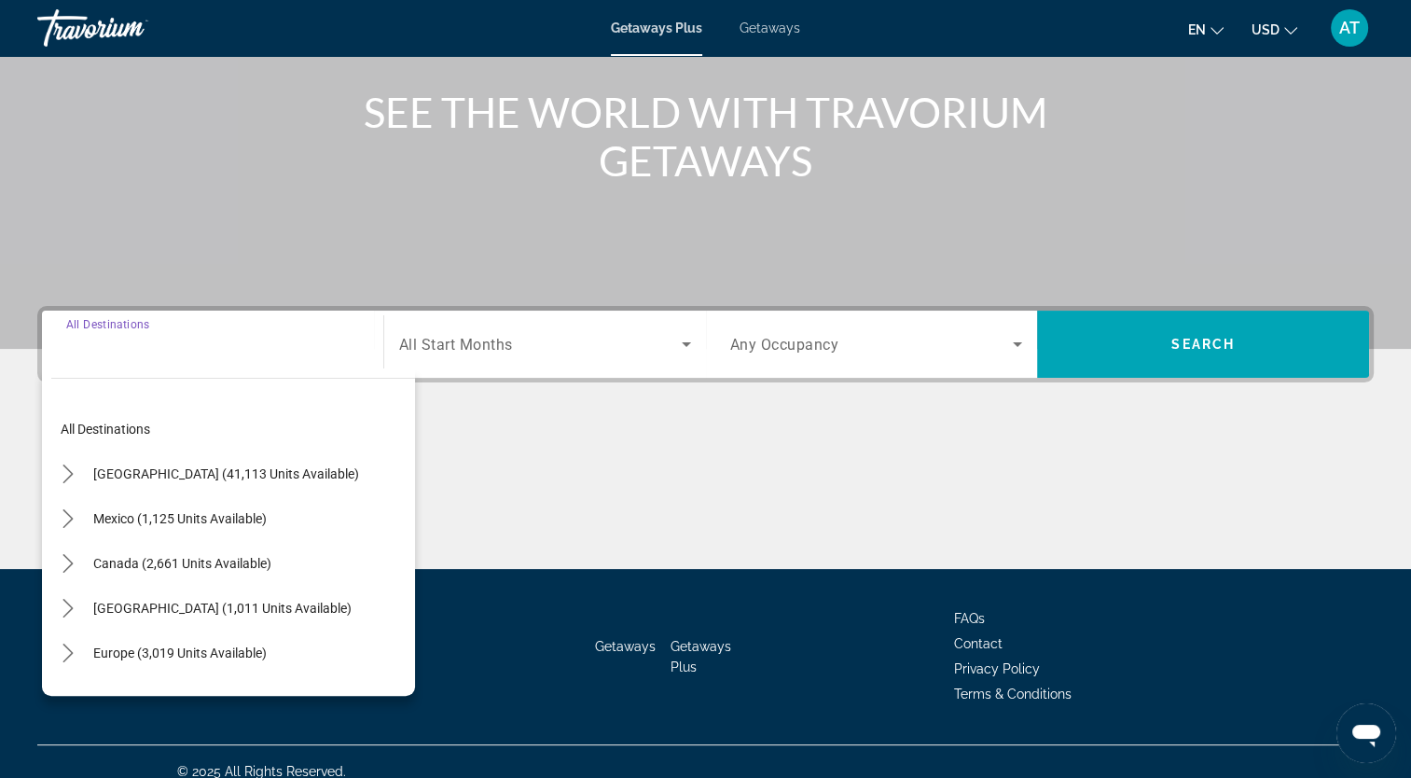
scroll to position [229, 0]
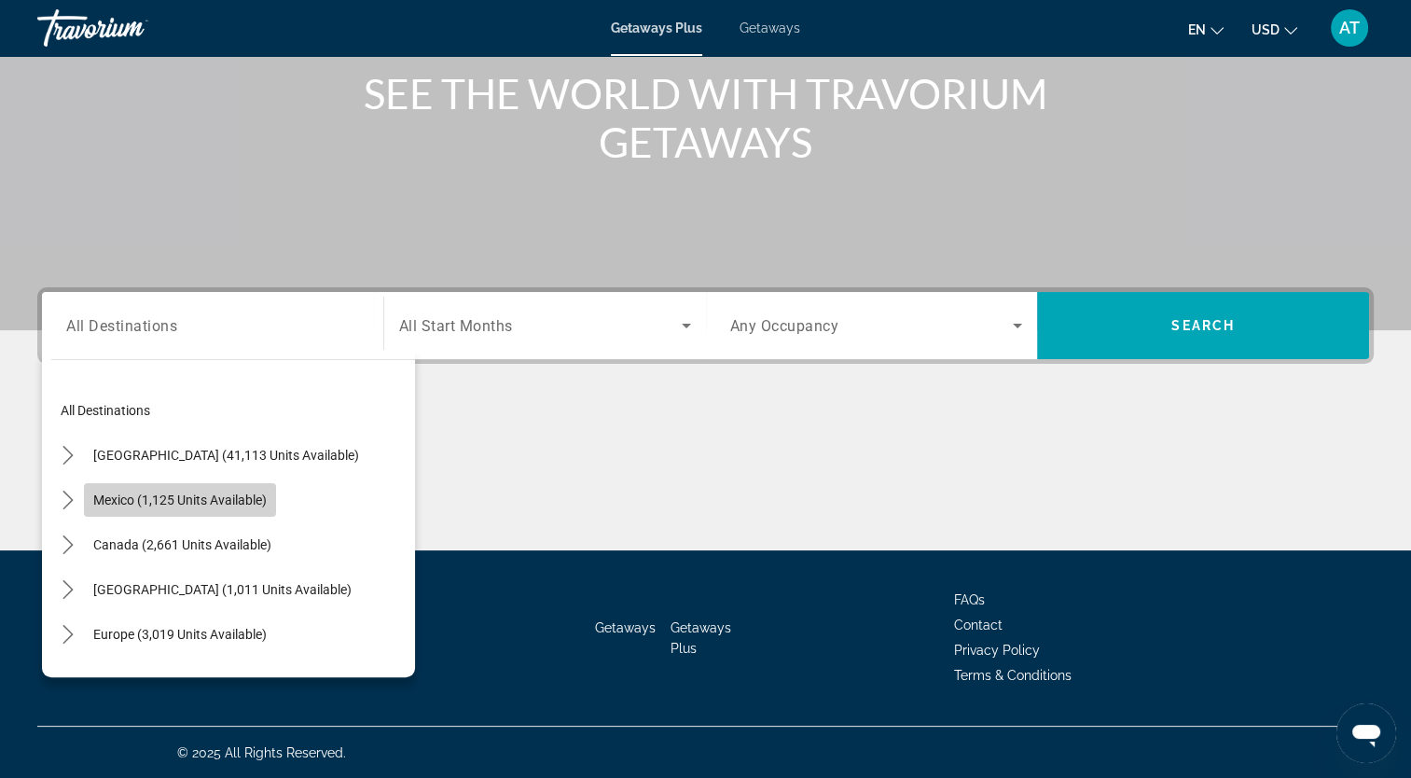
click at [148, 494] on span "Mexico (1,125 units available)" at bounding box center [179, 499] width 173 height 15
type input "**********"
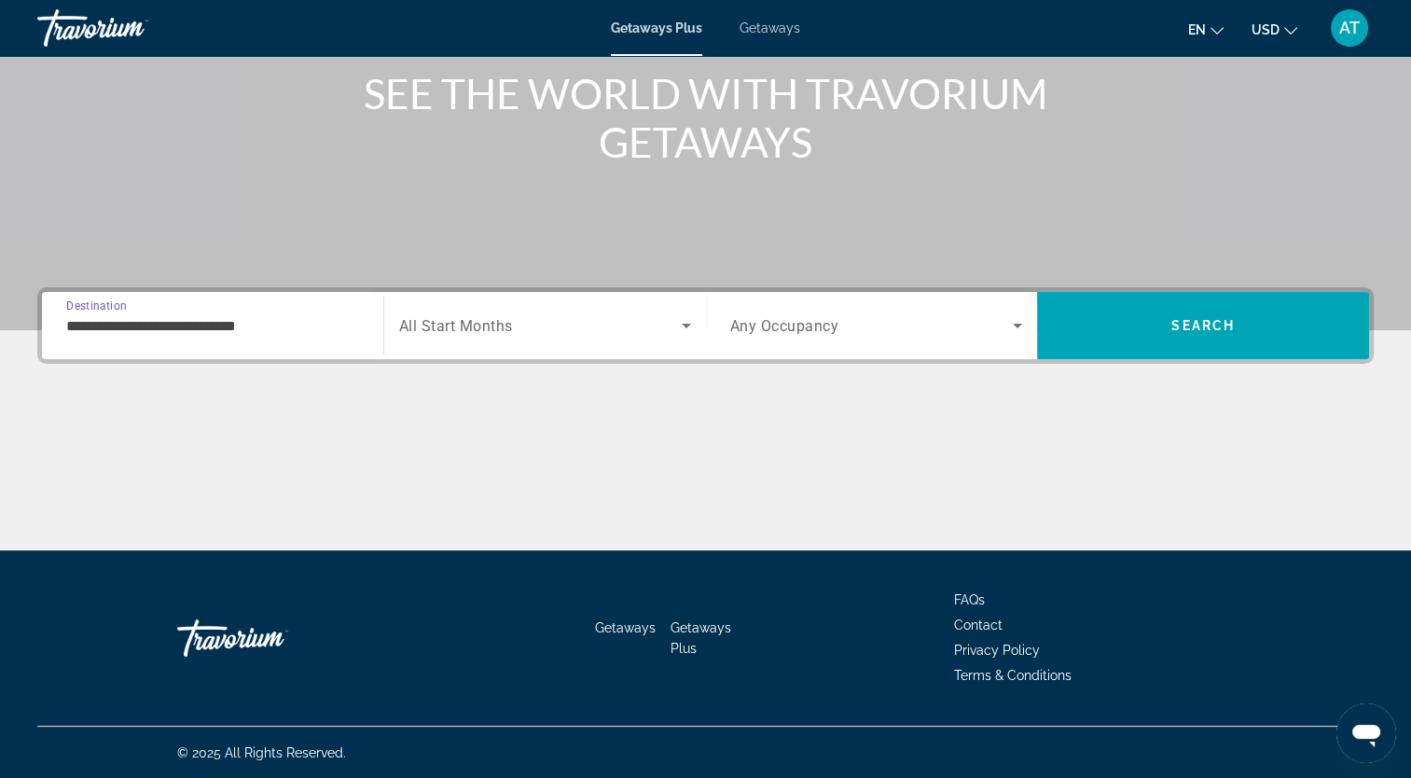
click at [671, 315] on span "Search widget" at bounding box center [540, 325] width 282 height 22
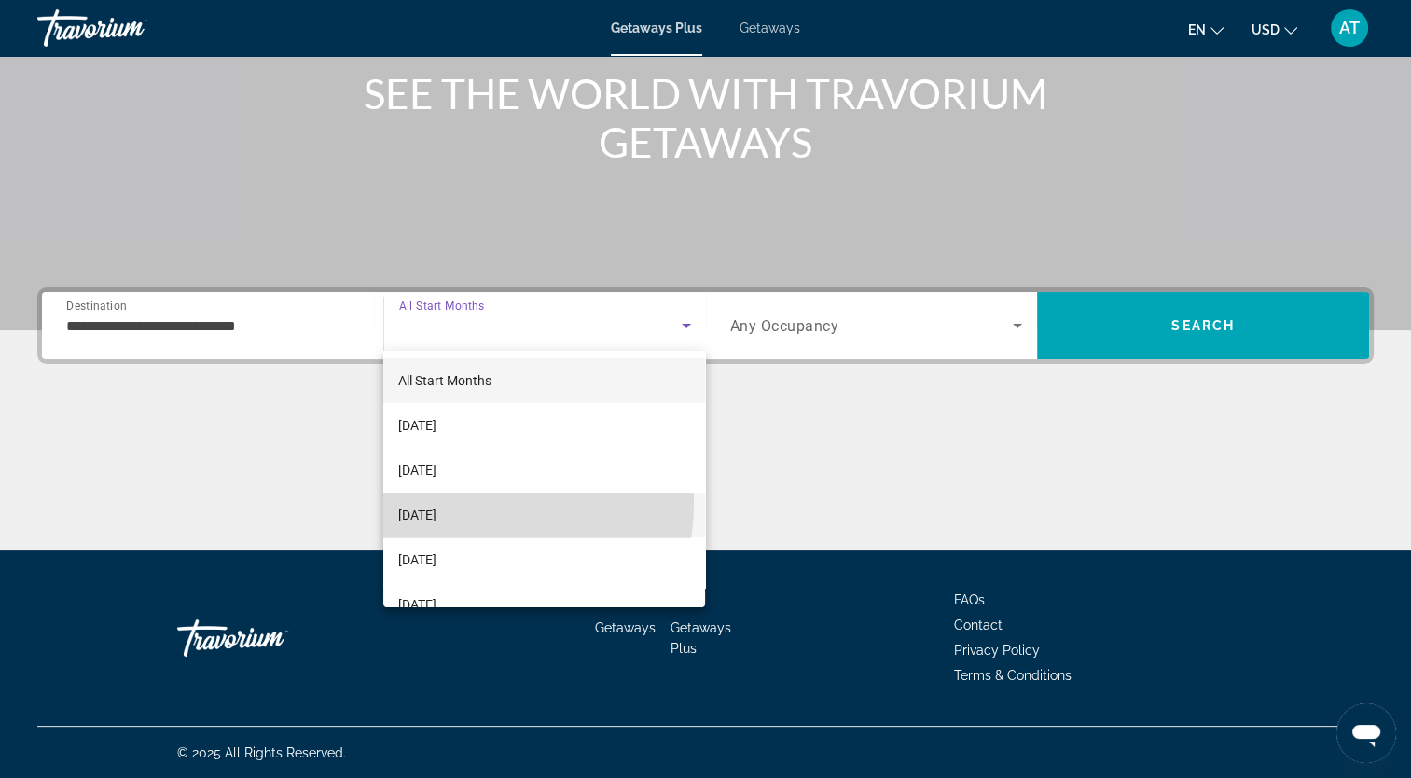
click at [457, 503] on mat-option "[DATE]" at bounding box center [544, 514] width 322 height 45
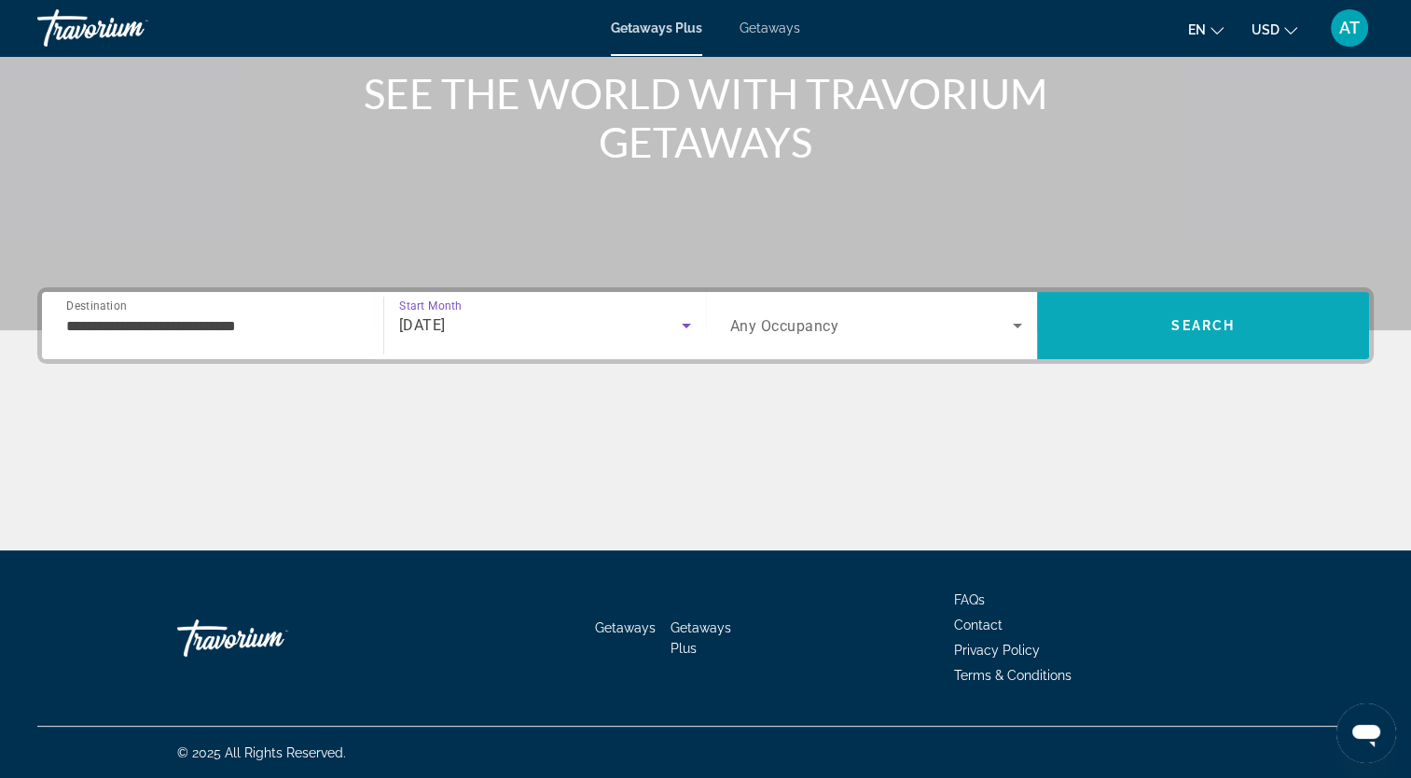
click at [1219, 323] on span "Search" at bounding box center [1202, 325] width 63 height 15
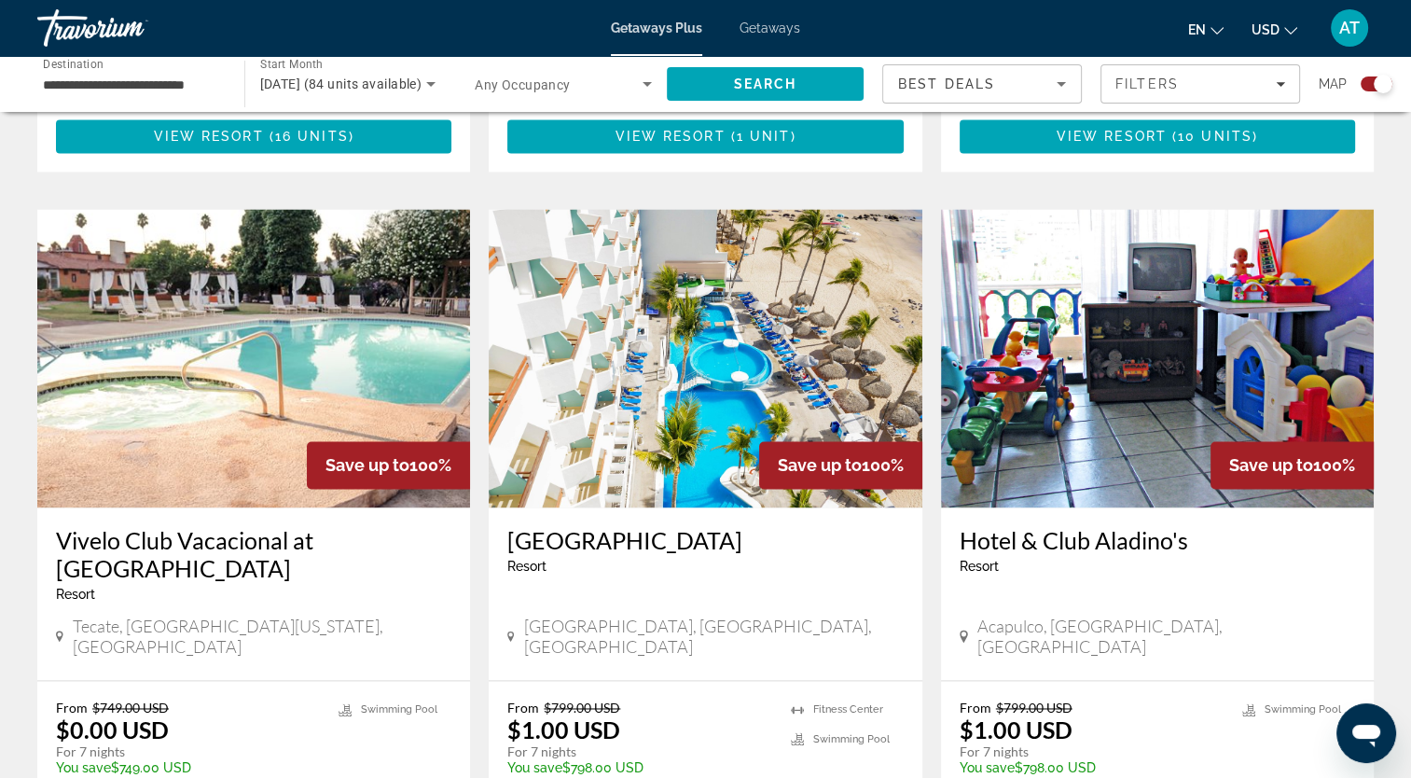
scroll to position [2871, 0]
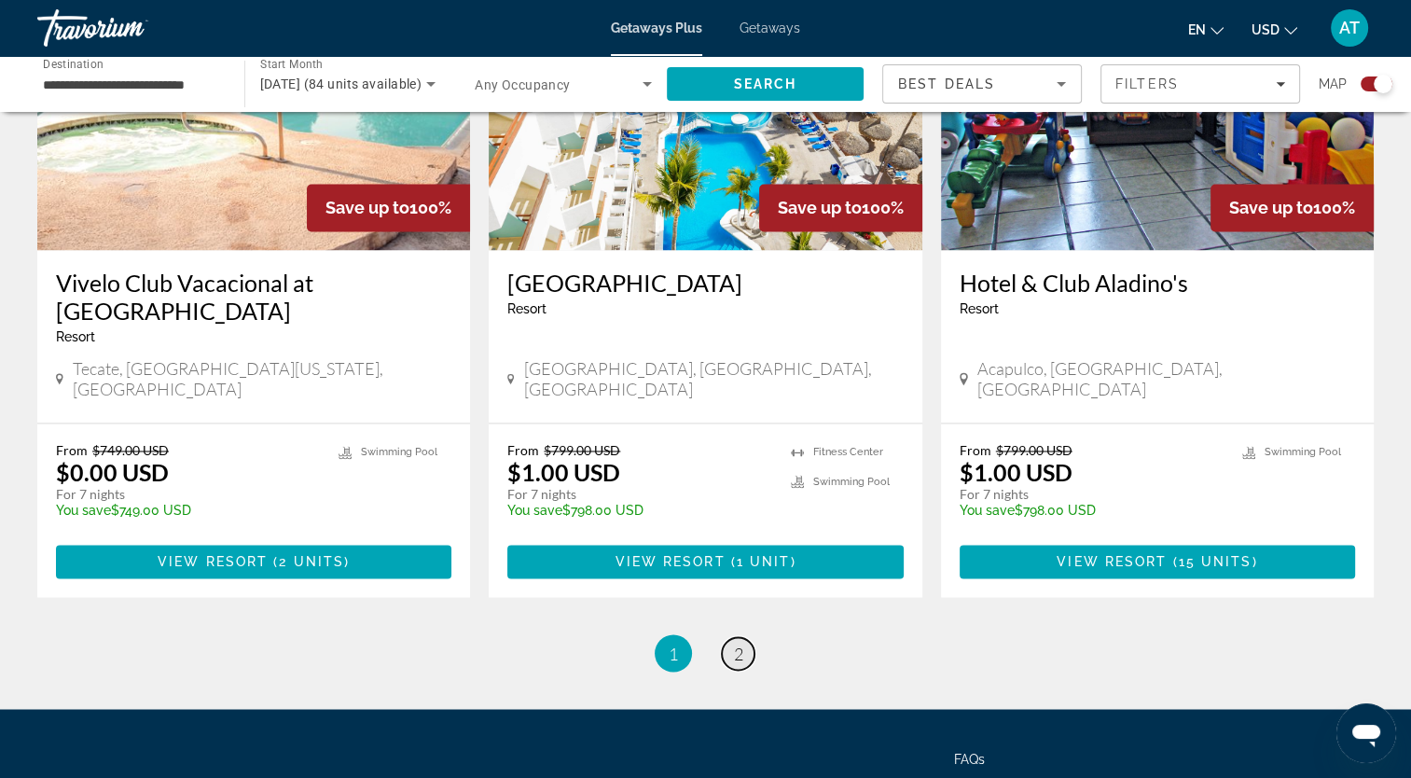
click at [731, 637] on link "page 2" at bounding box center [738, 653] width 33 height 33
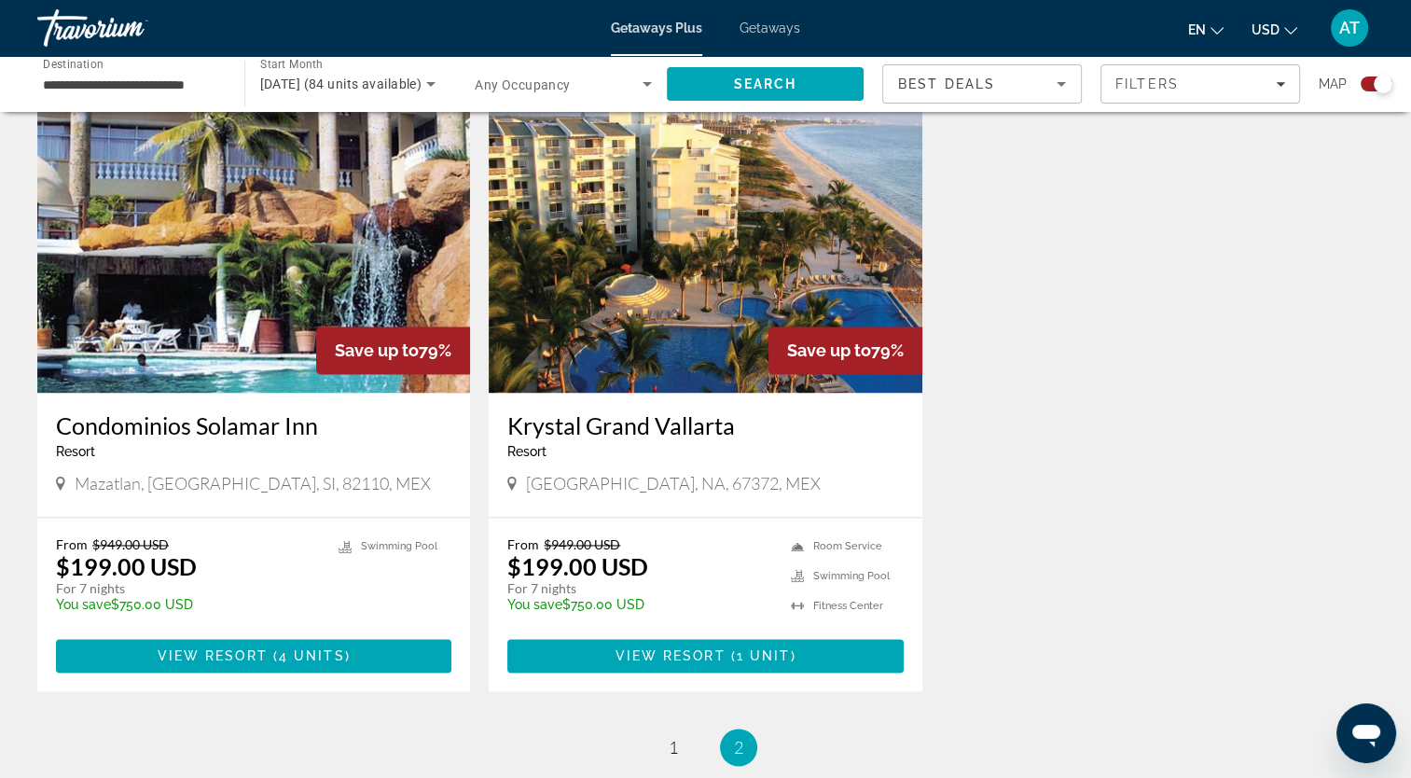
scroll to position [2664, 0]
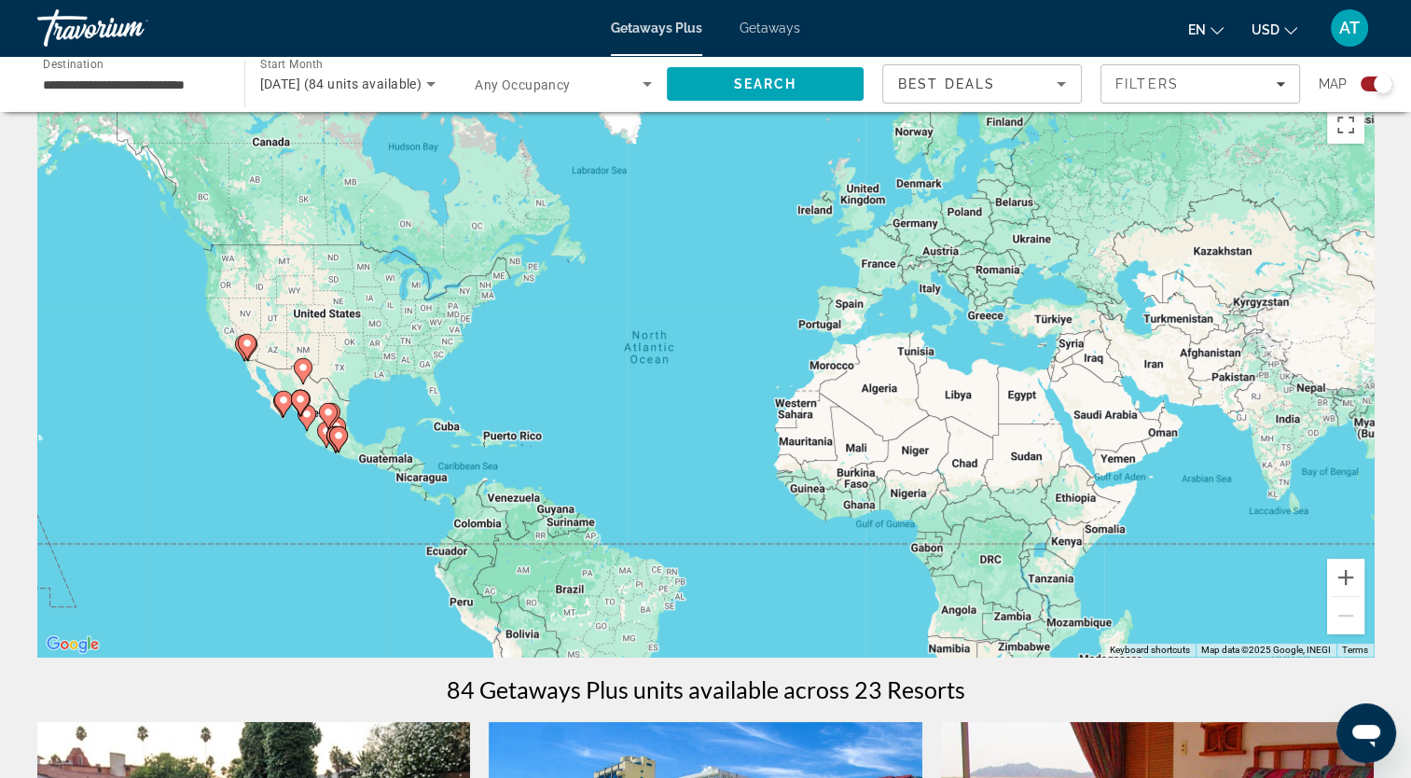
scroll to position [0, 0]
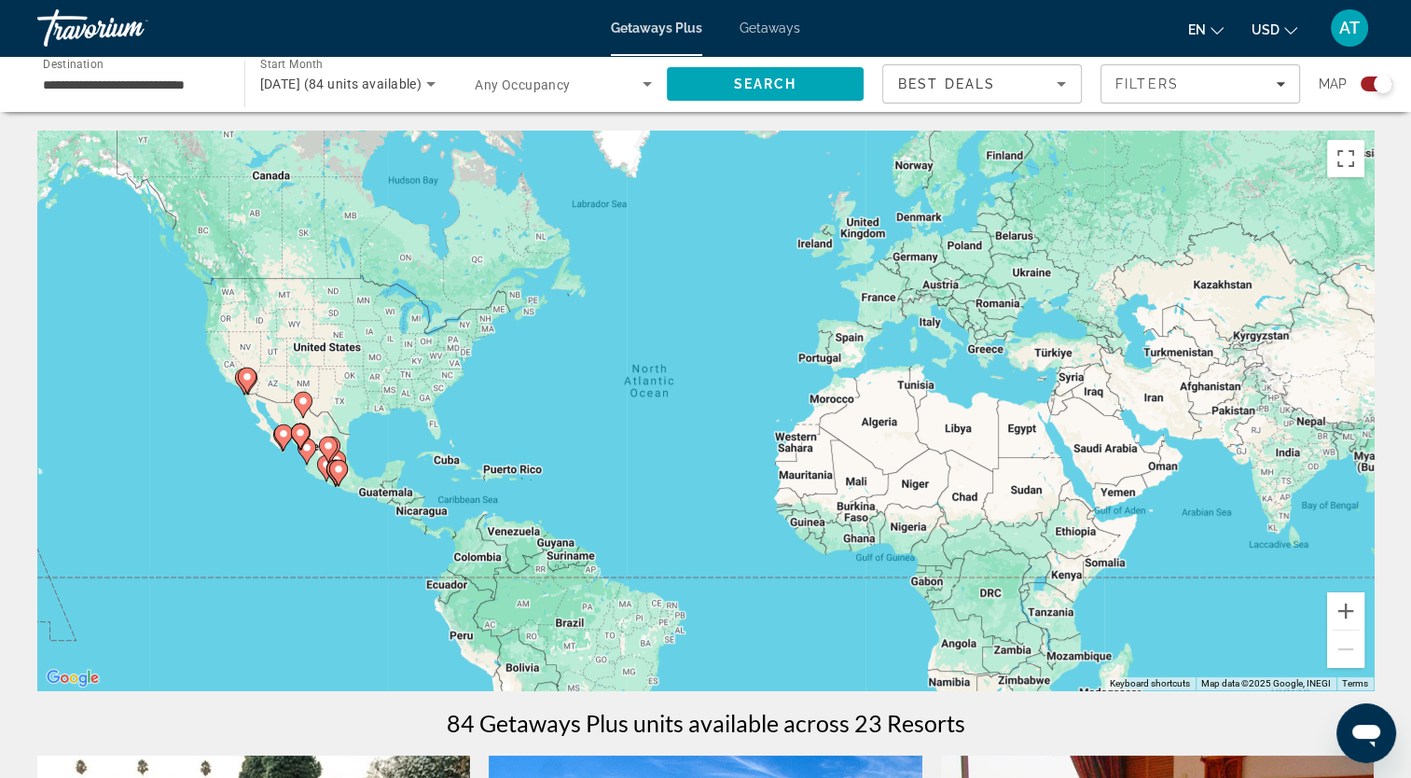
click at [73, 17] on div "Travorium" at bounding box center [130, 28] width 186 height 48
